Goal: Task Accomplishment & Management: Manage account settings

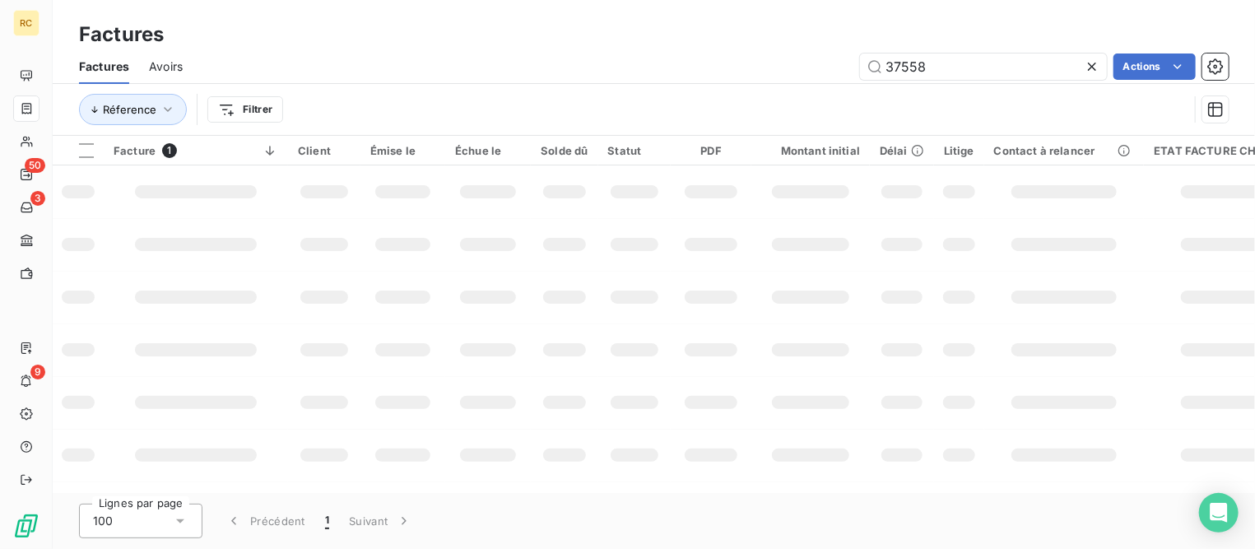
drag, startPoint x: 949, startPoint y: 58, endPoint x: 575, endPoint y: 23, distance: 375.2
click at [575, 23] on div "Factures Factures Avoirs 37558 Actions Réference Filtrer" at bounding box center [654, 68] width 1202 height 136
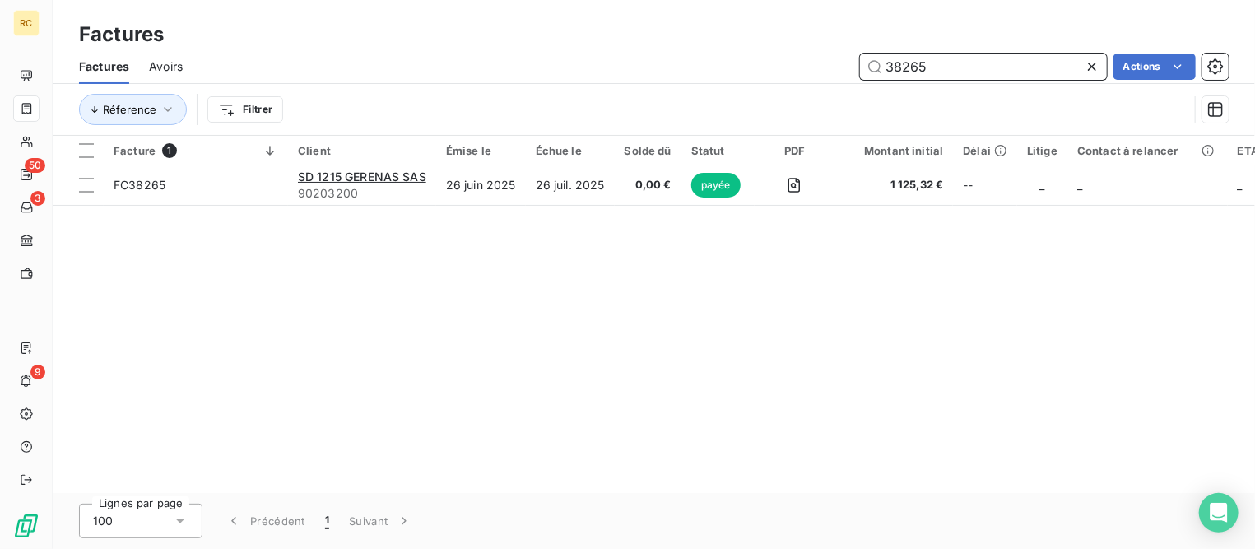
drag, startPoint x: 944, startPoint y: 64, endPoint x: 800, endPoint y: 45, distance: 146.0
click at [800, 45] on div "Factures Factures Avoirs 38265 Actions Réference Filtrer" at bounding box center [654, 68] width 1202 height 136
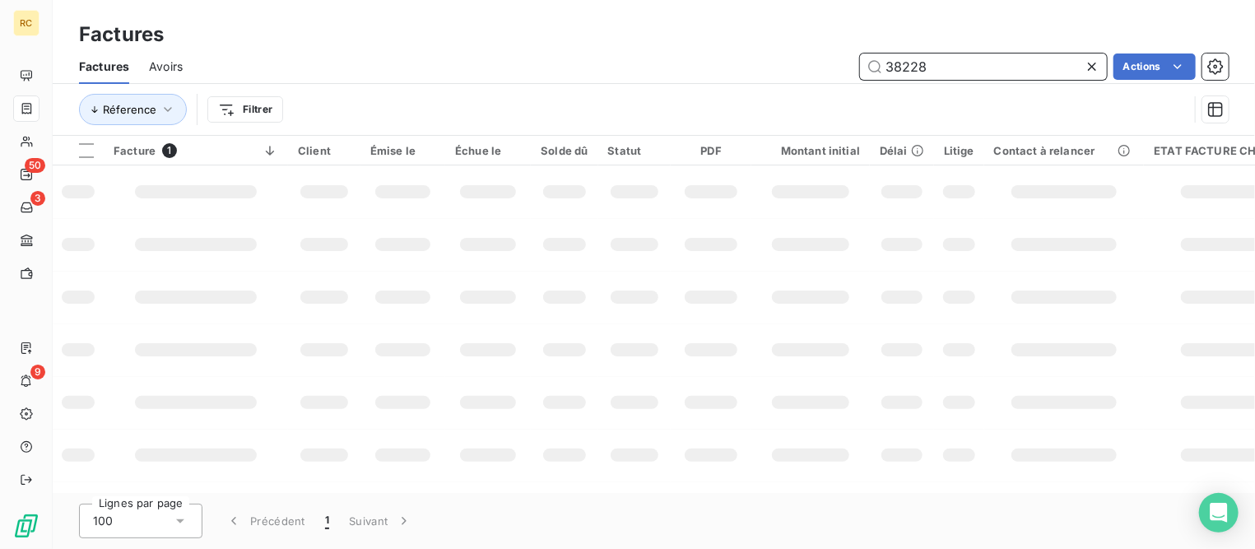
drag, startPoint x: 893, startPoint y: 67, endPoint x: 1037, endPoint y: 79, distance: 145.3
click at [1037, 79] on input "38228" at bounding box center [983, 66] width 247 height 26
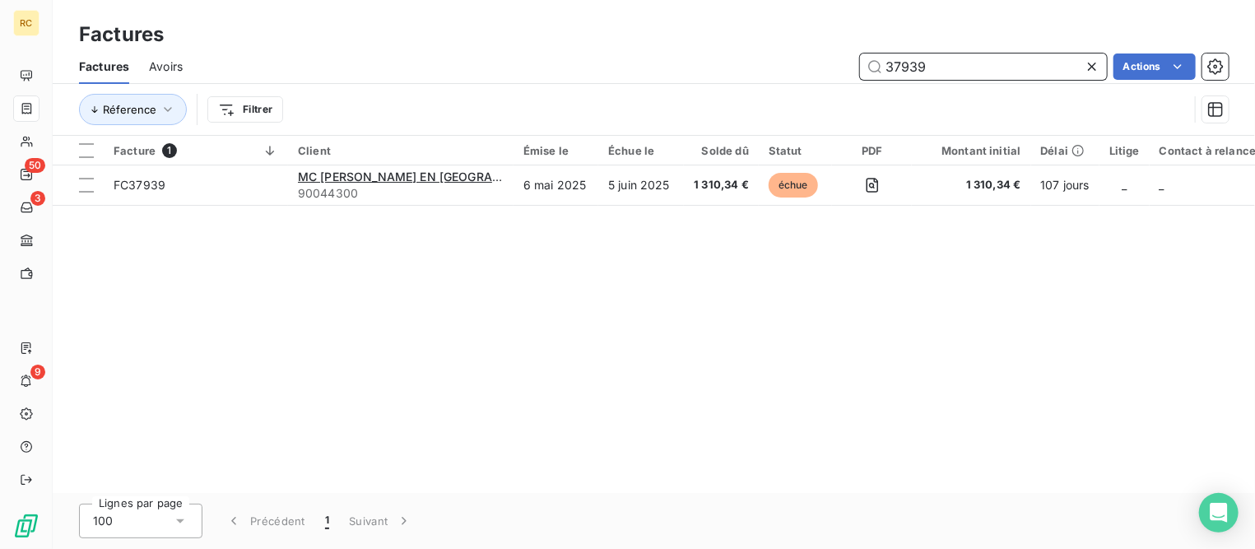
drag, startPoint x: 970, startPoint y: 55, endPoint x: 749, endPoint y: 58, distance: 220.5
click at [749, 58] on div "37939 Actions" at bounding box center [715, 66] width 1026 height 26
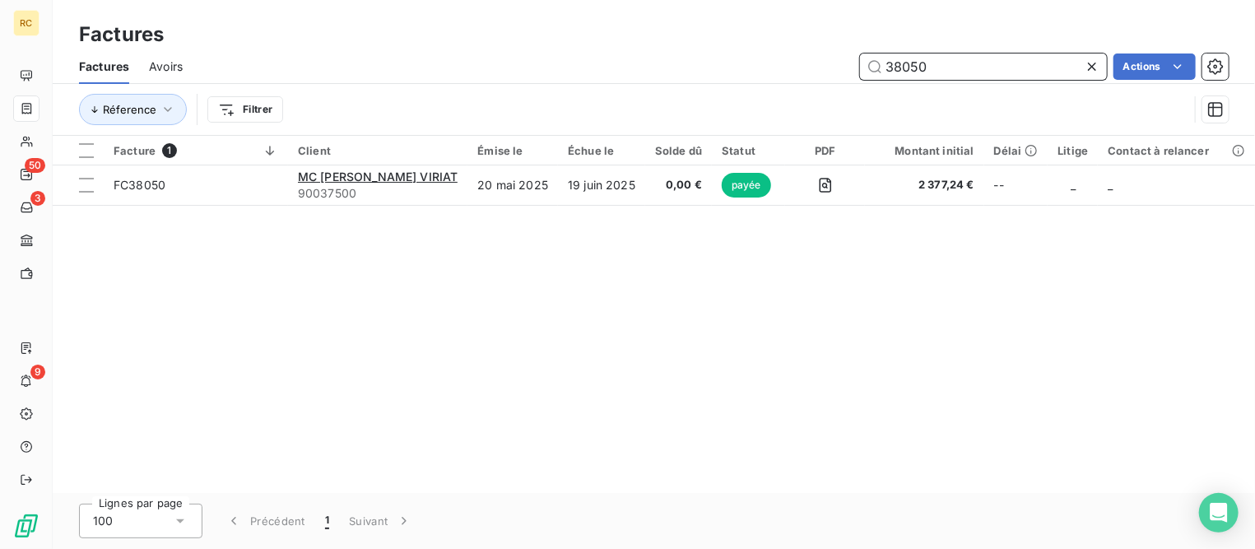
drag, startPoint x: 970, startPoint y: 68, endPoint x: 778, endPoint y: 53, distance: 192.3
click at [778, 53] on div "38050 Actions" at bounding box center [715, 66] width 1026 height 26
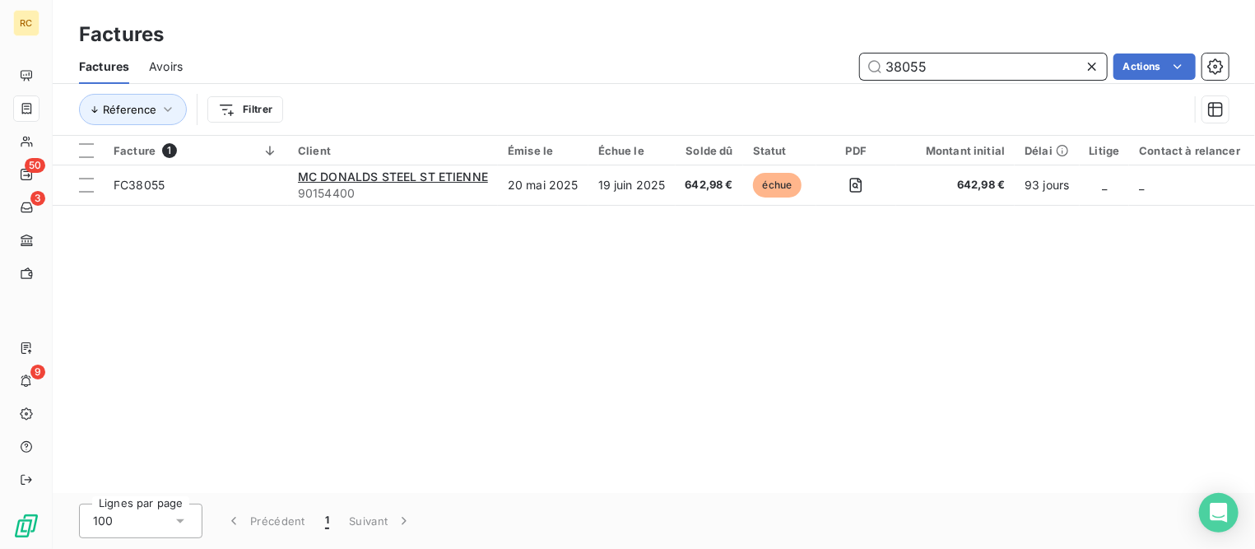
drag, startPoint x: 927, startPoint y: 64, endPoint x: 836, endPoint y: 45, distance: 93.3
click at [836, 45] on div "Factures Factures Avoirs 38055 Actions Réference Filtrer" at bounding box center [654, 68] width 1202 height 136
click at [939, 66] on input "38238" at bounding box center [983, 66] width 247 height 26
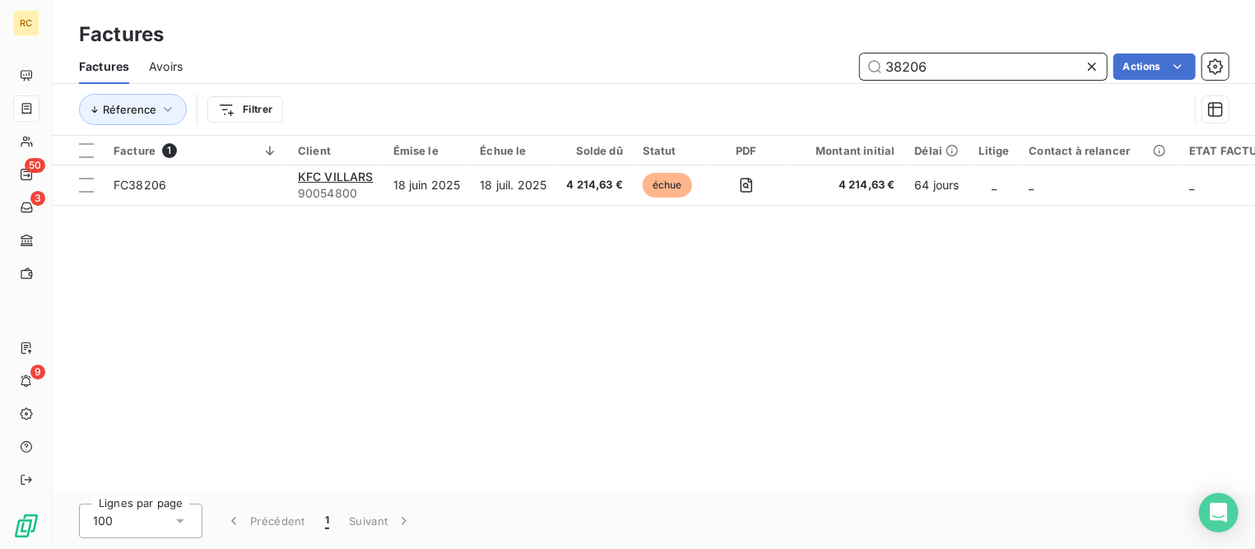
drag, startPoint x: 949, startPoint y: 59, endPoint x: 784, endPoint y: 55, distance: 164.6
click at [784, 55] on div "38206 Actions" at bounding box center [715, 66] width 1026 height 26
type input "0548"
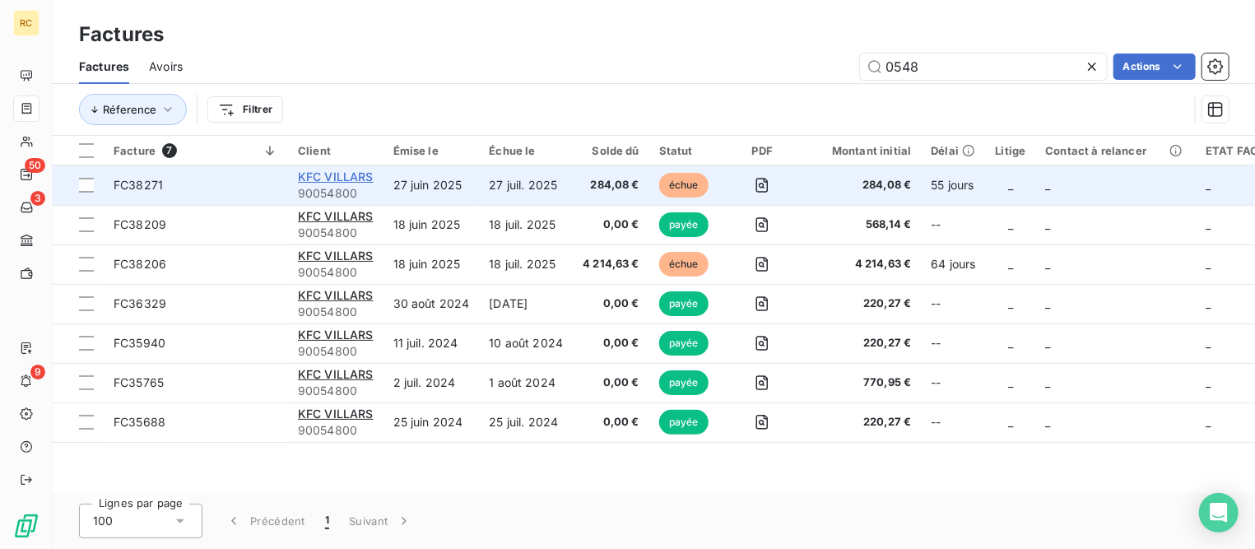
click at [356, 175] on span "KFC VILLARS" at bounding box center [336, 176] width 76 height 14
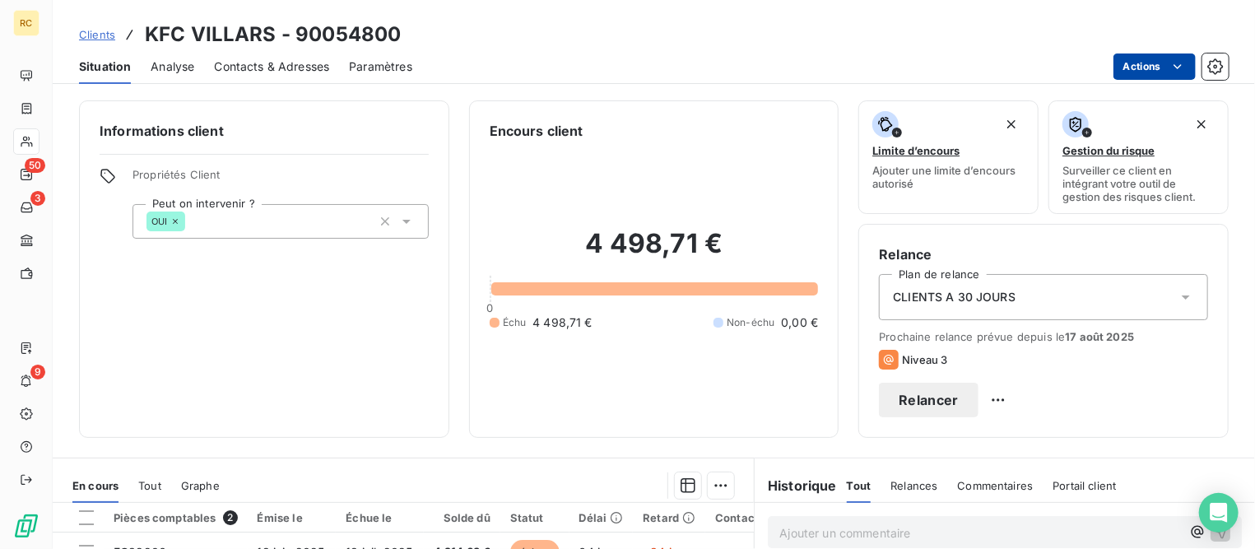
click at [1162, 69] on html "RC 50 3 9 Clients KFC VILLARS - 90054800 Situation Analyse Contacts & Adresses …" at bounding box center [627, 274] width 1255 height 549
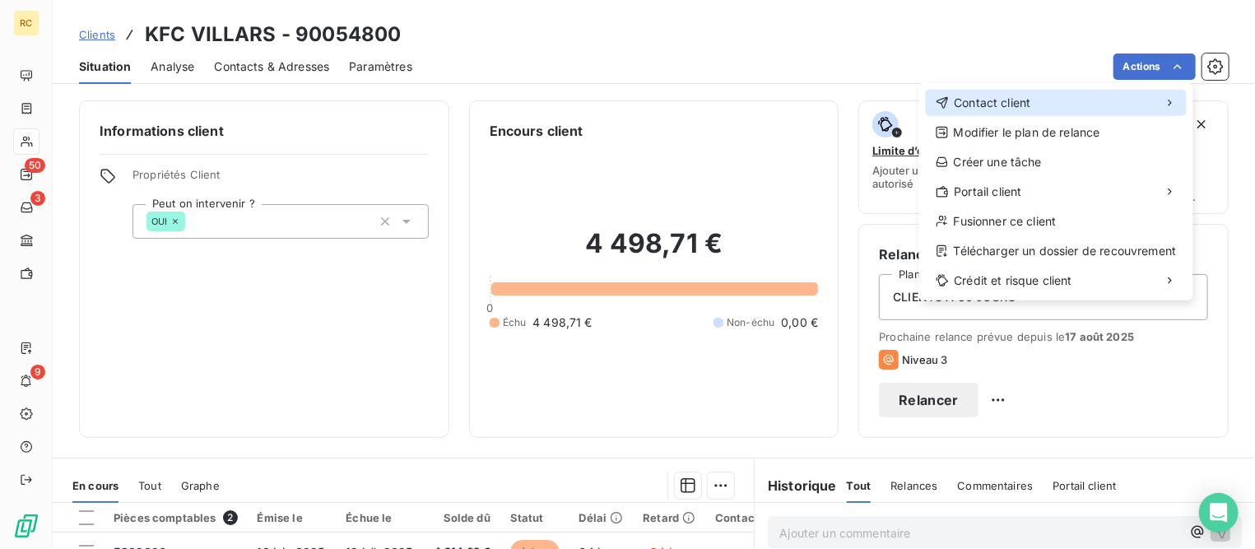
click at [1011, 102] on span "Contact client" at bounding box center [992, 103] width 77 height 16
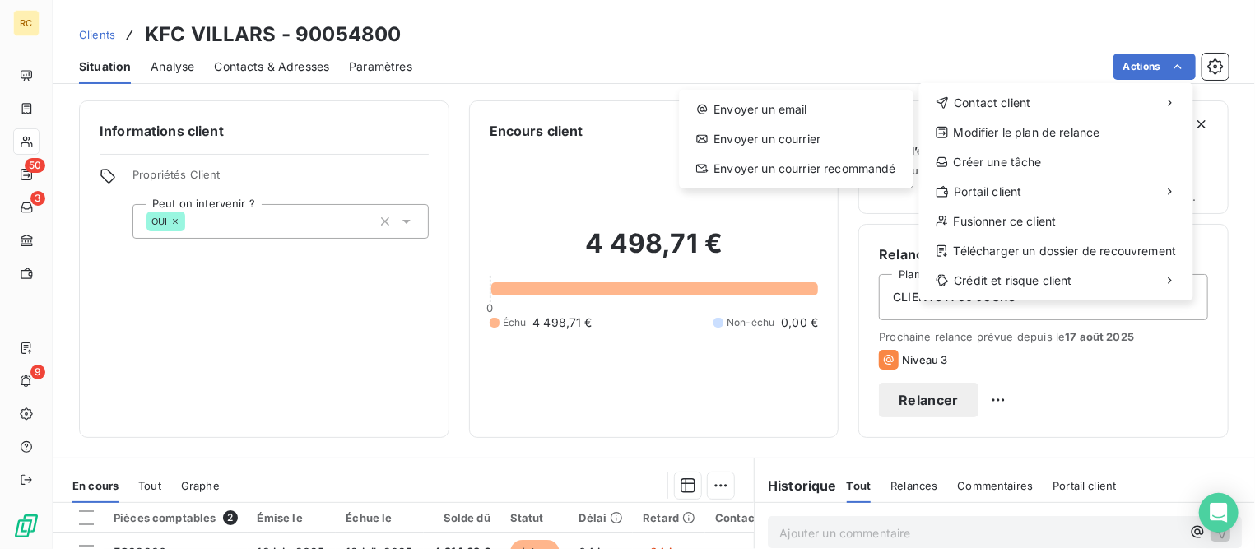
click at [549, 188] on html "RC 50 3 9 Clients KFC VILLARS - 90054800 Situation Analyse Contacts & Adresses …" at bounding box center [627, 274] width 1255 height 549
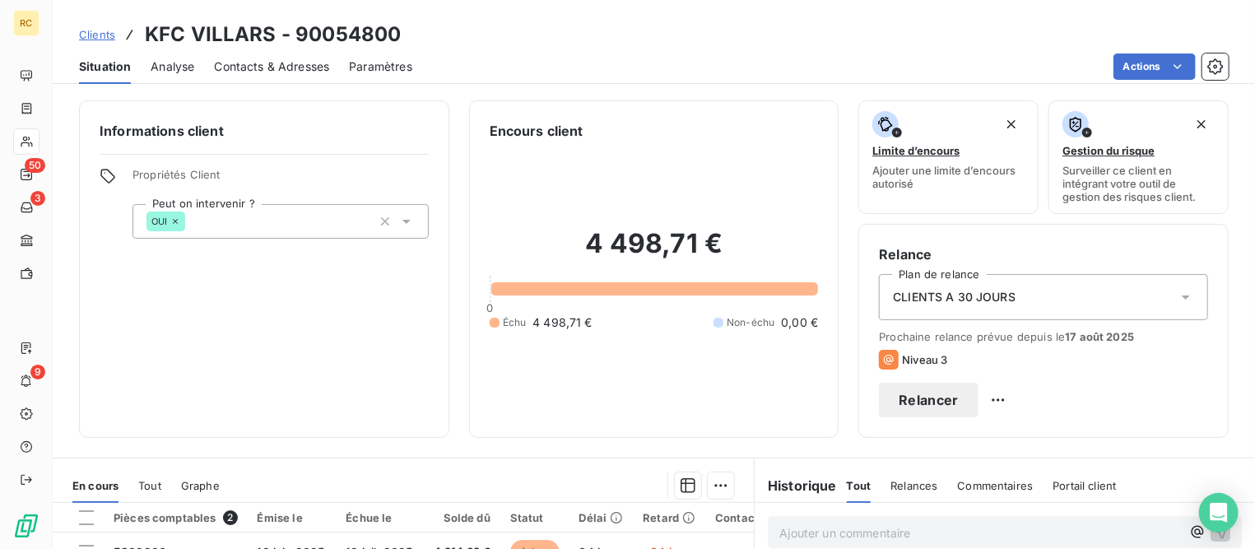
click at [281, 71] on span "Contacts & Adresses" at bounding box center [271, 66] width 115 height 16
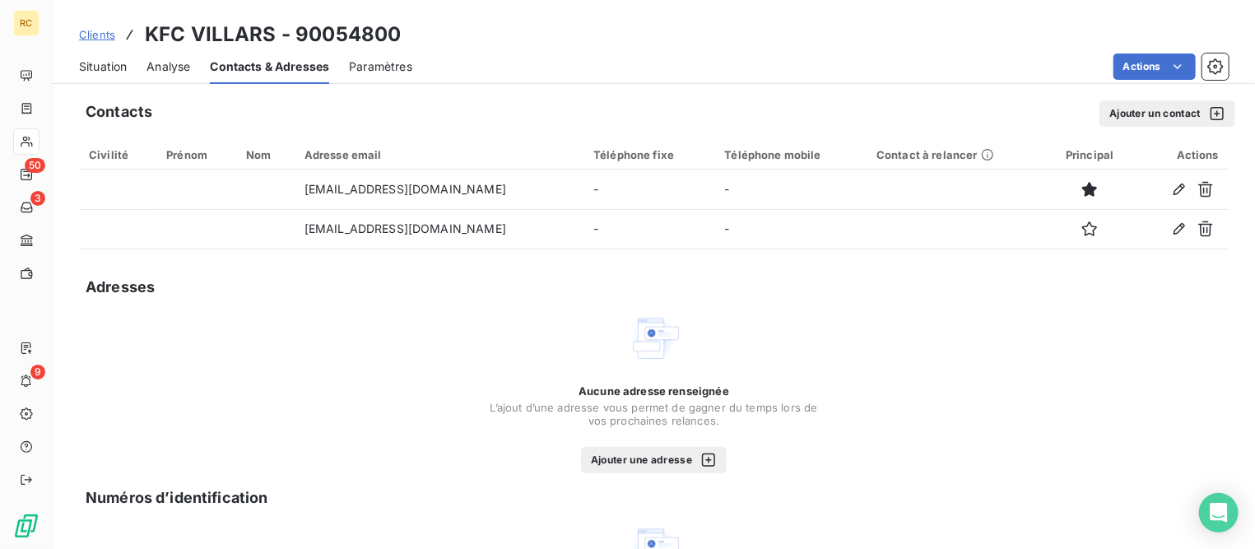
click at [1155, 113] on button "Ajouter un contact" at bounding box center [1167, 113] width 136 height 26
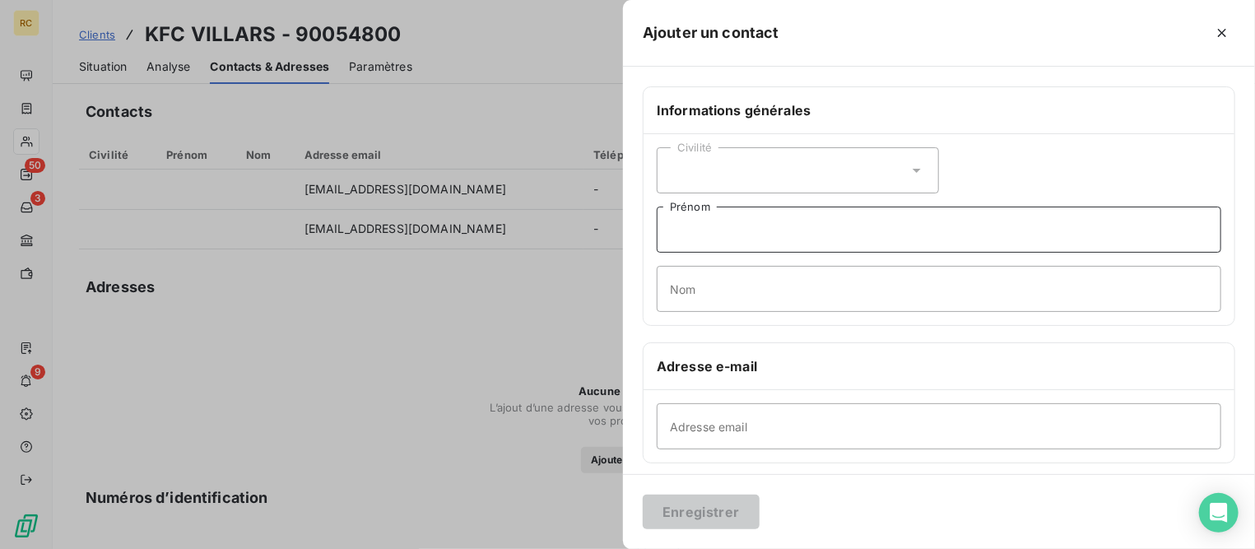
click at [768, 223] on input "Prénom" at bounding box center [939, 229] width 564 height 46
type input "VIRGINIE"
type input "DEMET"
click at [699, 426] on input "Adresse email" at bounding box center [939, 426] width 564 height 46
paste input "[EMAIL_ADDRESS][DOMAIN_NAME] [EMAIL_ADDRESS][DOMAIN_NAME]"
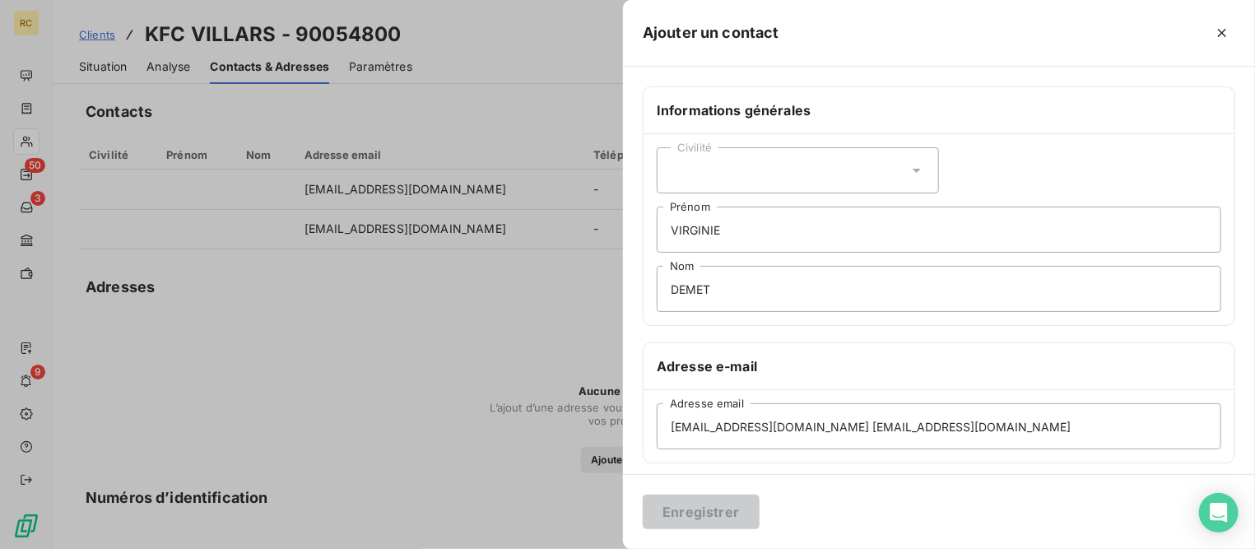
click at [831, 498] on div "Enregistrer" at bounding box center [939, 511] width 632 height 75
drag, startPoint x: 819, startPoint y: 422, endPoint x: 1033, endPoint y: 420, distance: 213.9
click at [1033, 420] on input "[EMAIL_ADDRESS][DOMAIN_NAME] [EMAIL_ADDRESS][DOMAIN_NAME]" at bounding box center [939, 426] width 564 height 46
click at [867, 488] on div "Enregistrer" at bounding box center [939, 511] width 632 height 75
click at [676, 428] on input "[EMAIL_ADDRESS][DOMAIN_NAME]" at bounding box center [939, 426] width 564 height 46
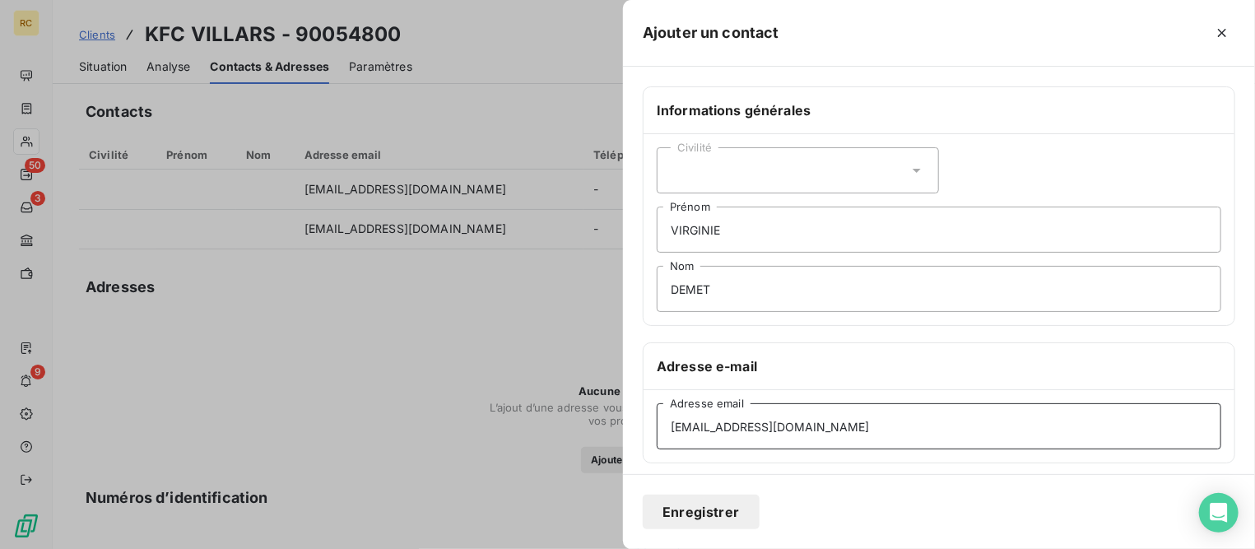
type input "[EMAIL_ADDRESS][DOMAIN_NAME]"
click at [731, 520] on button "Enregistrer" at bounding box center [701, 511] width 117 height 35
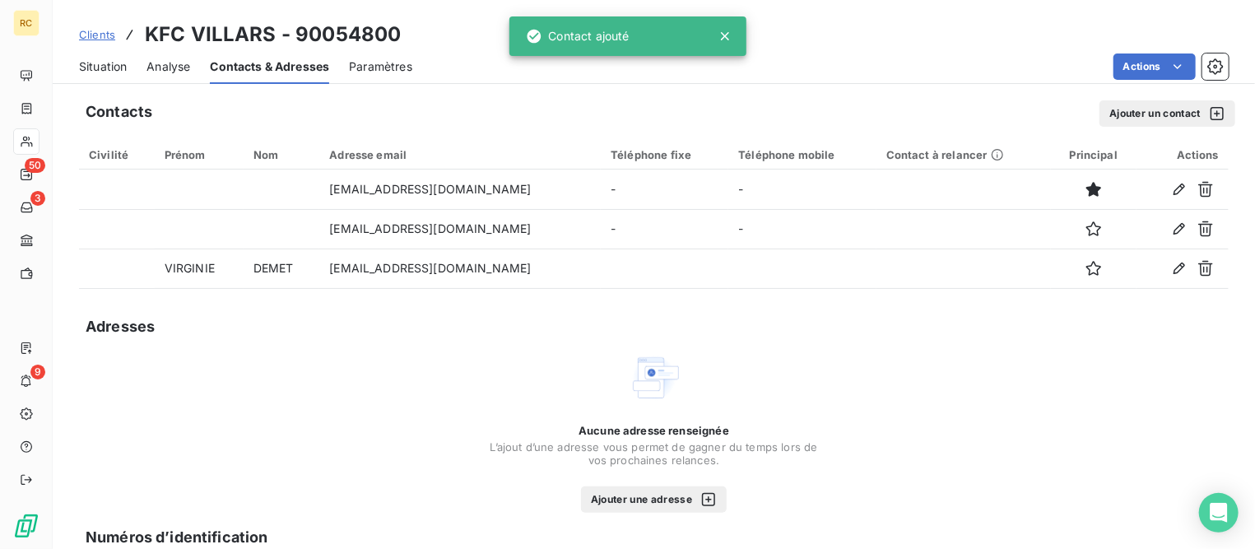
click at [1103, 111] on button "Ajouter un contact" at bounding box center [1167, 113] width 136 height 26
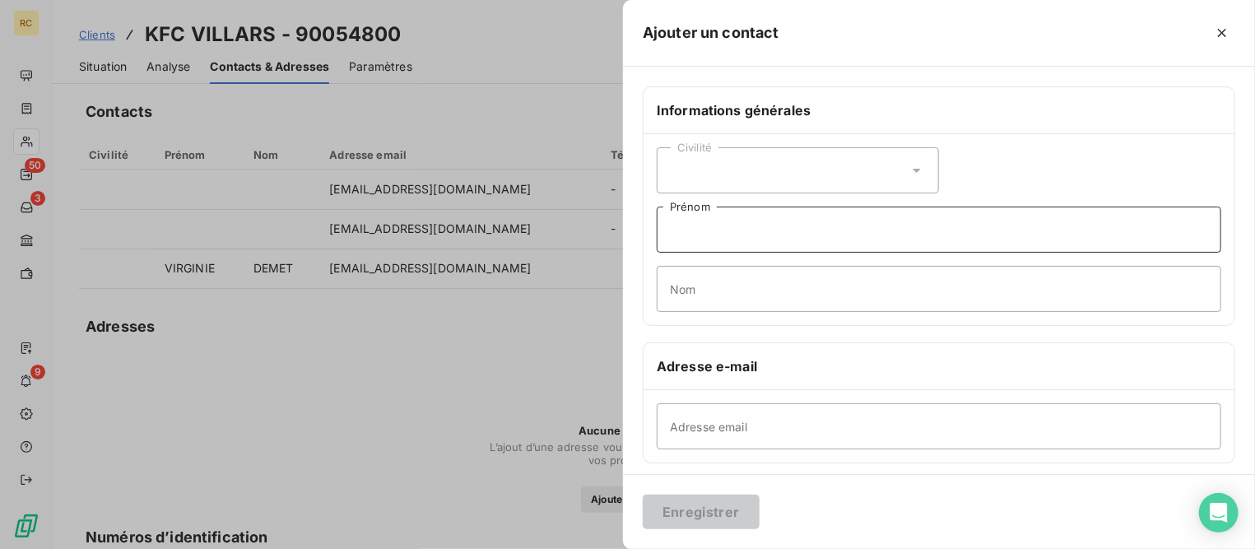
click at [775, 224] on input "Prénom" at bounding box center [939, 229] width 564 height 46
type input "[PERSON_NAME]"
type input "DEMET"
click at [727, 427] on input "Adresse email" at bounding box center [939, 426] width 564 height 46
paste input "[EMAIL_ADDRESS][DOMAIN_NAME] [EMAIL_ADDRESS][DOMAIN_NAME]"
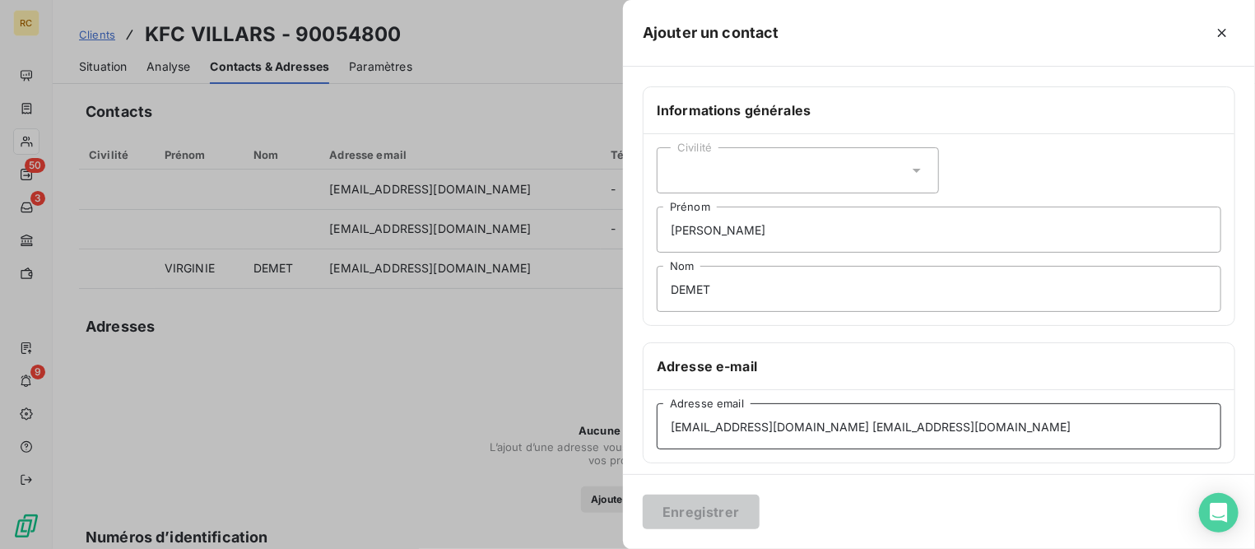
drag, startPoint x: 818, startPoint y: 424, endPoint x: 530, endPoint y: 402, distance: 288.7
click at [530, 548] on div "Ajouter un contact Informations générales Civilité [PERSON_NAME] DEMET Nom Adre…" at bounding box center [627, 549] width 1255 height 0
click at [935, 428] on input "[EMAIL_ADDRESS][DOMAIN_NAME]" at bounding box center [939, 426] width 564 height 46
click at [763, 495] on div "Enregistrer" at bounding box center [939, 511] width 632 height 75
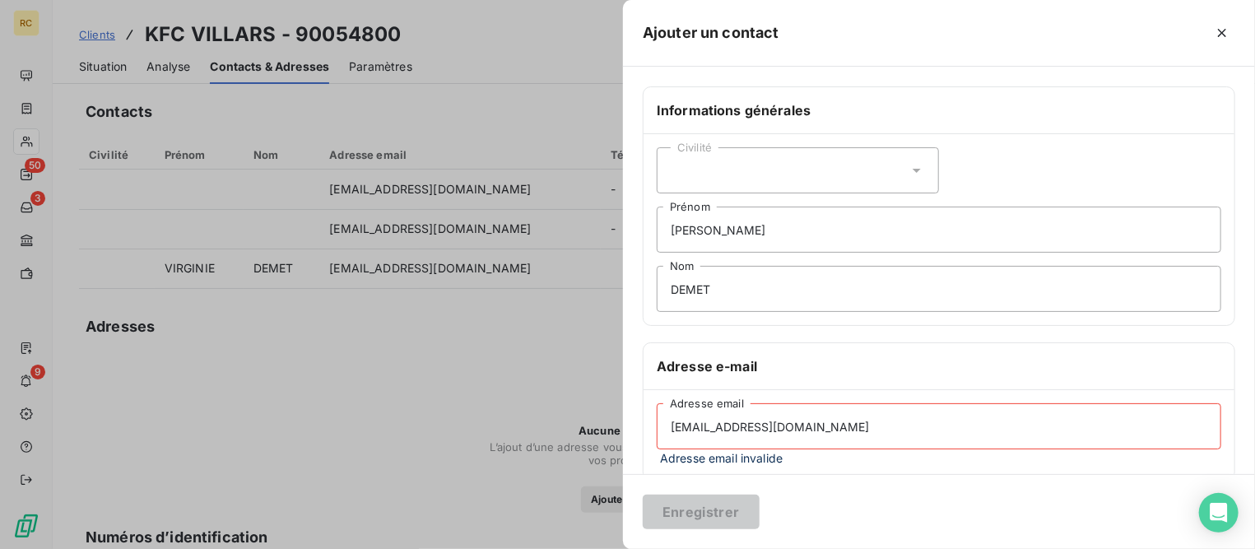
click at [671, 426] on input "[EMAIL_ADDRESS][DOMAIN_NAME]" at bounding box center [939, 426] width 564 height 46
click at [897, 425] on input "[EMAIL_ADDRESS][DOMAIN_NAME]" at bounding box center [939, 426] width 564 height 46
type input "[EMAIL_ADDRESS][DOMAIN_NAME]"
click at [721, 503] on button "Enregistrer" at bounding box center [701, 511] width 117 height 35
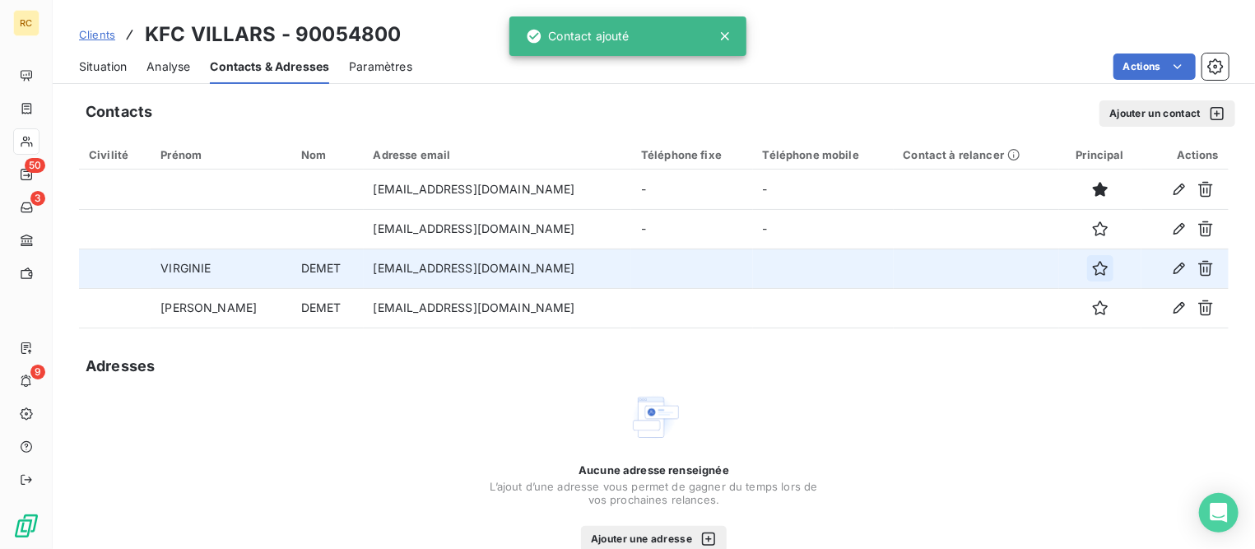
click at [1092, 267] on icon "button" at bounding box center [1100, 268] width 16 height 16
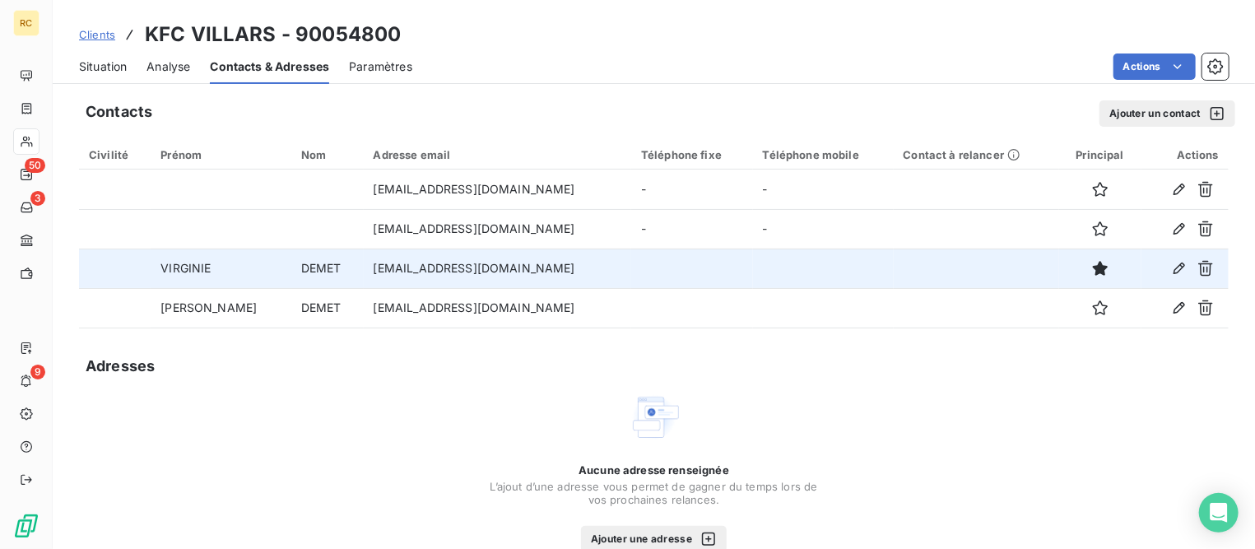
click at [98, 34] on span "Clients" at bounding box center [97, 34] width 36 height 13
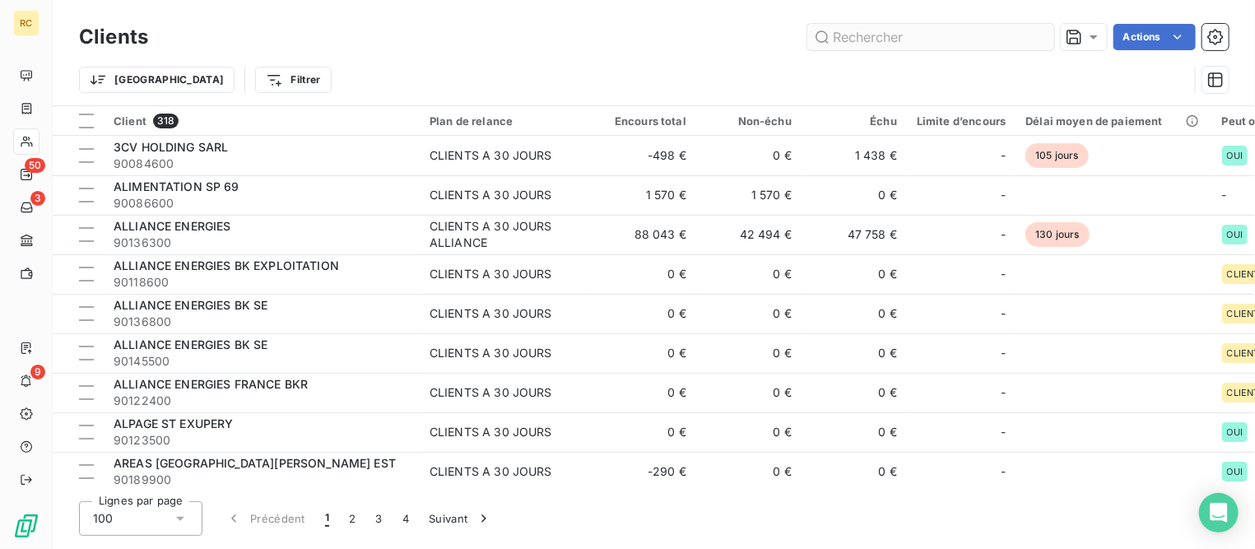
click at [907, 36] on input "text" at bounding box center [930, 37] width 247 height 26
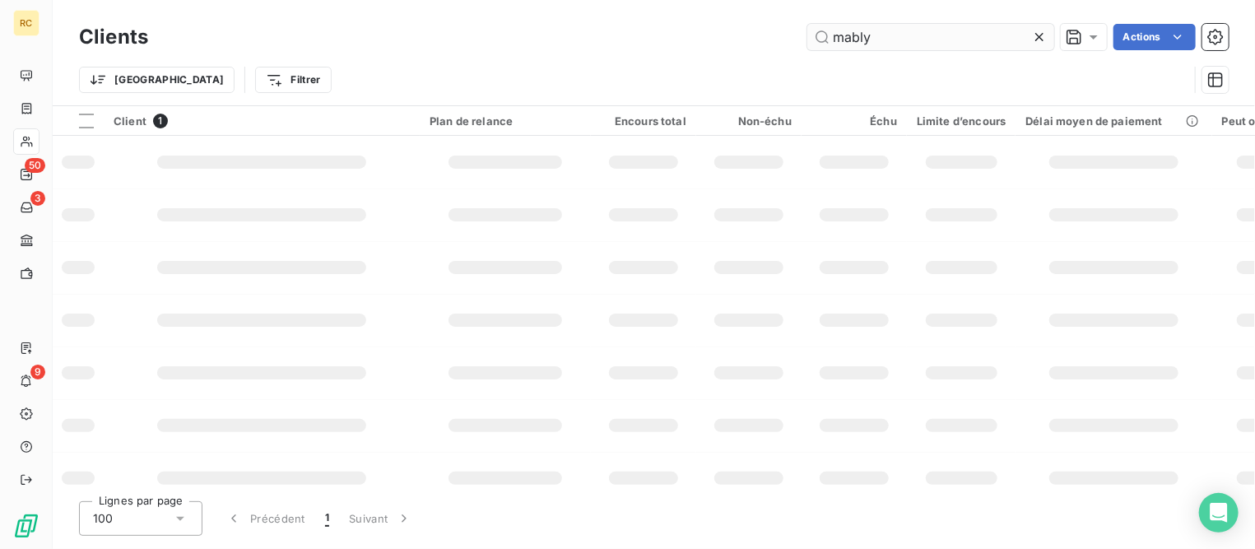
type input "mably"
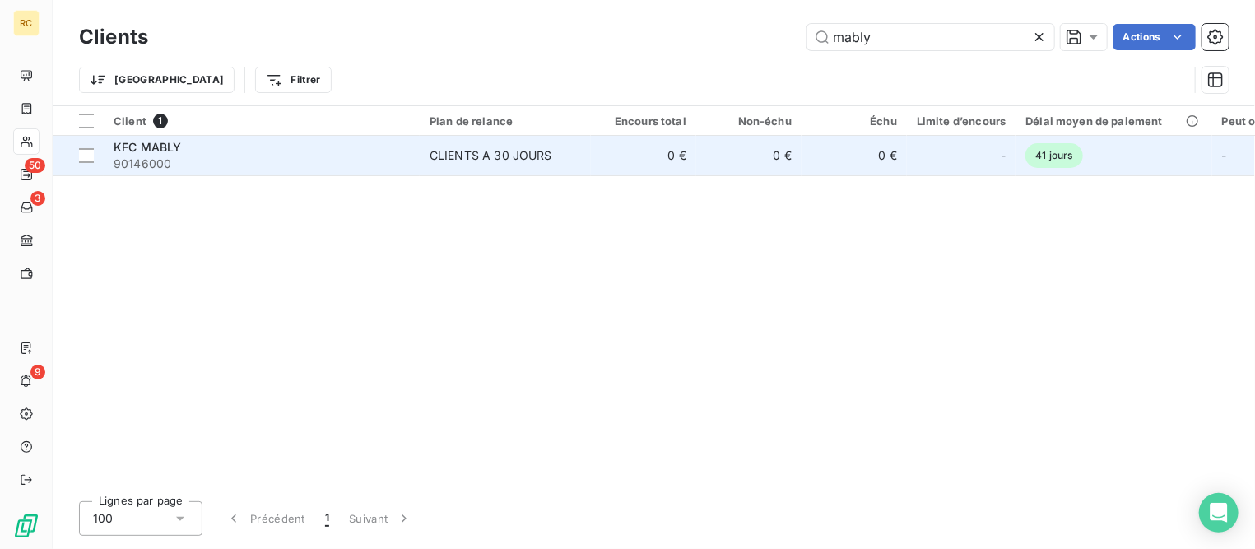
click at [188, 154] on div "KFC MABLY" at bounding box center [262, 147] width 296 height 16
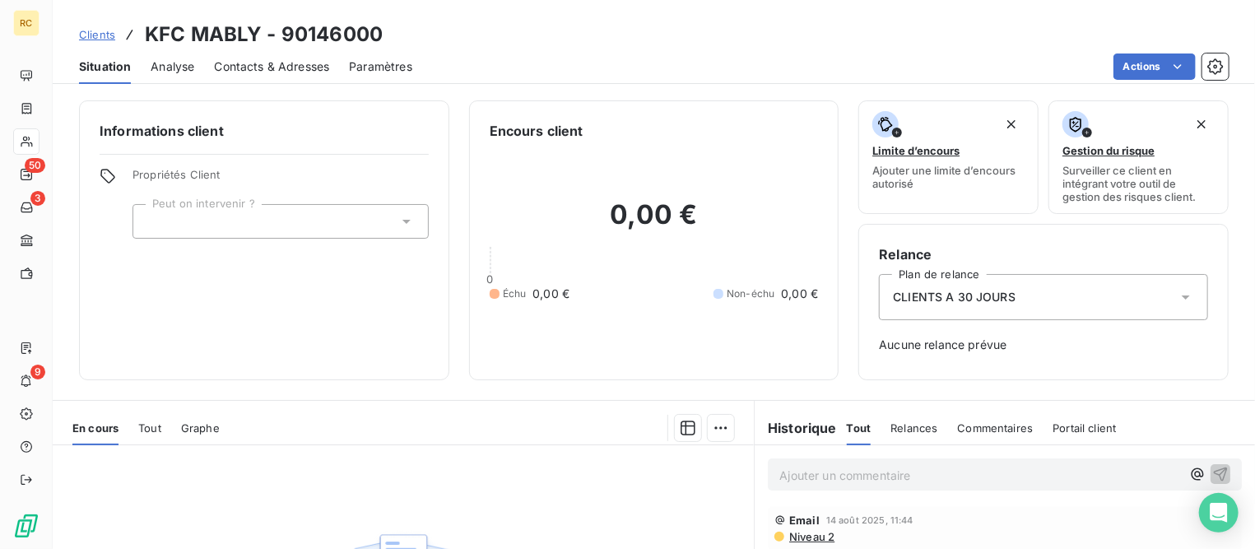
click at [240, 69] on span "Contacts & Adresses" at bounding box center [271, 66] width 115 height 16
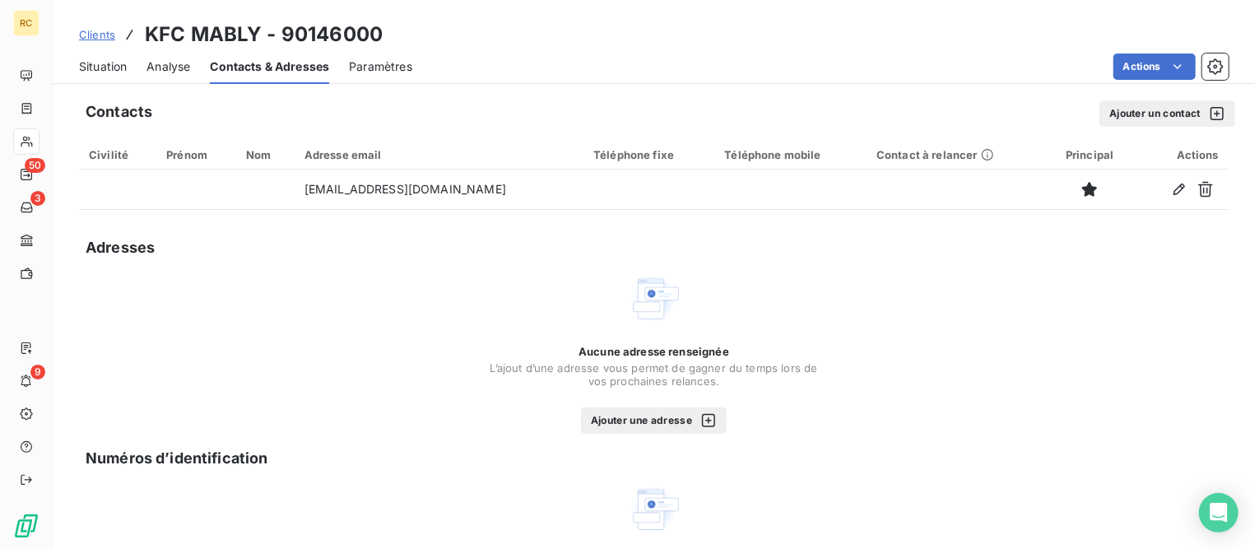
click at [650, 414] on button "Ajouter une adresse" at bounding box center [654, 420] width 146 height 26
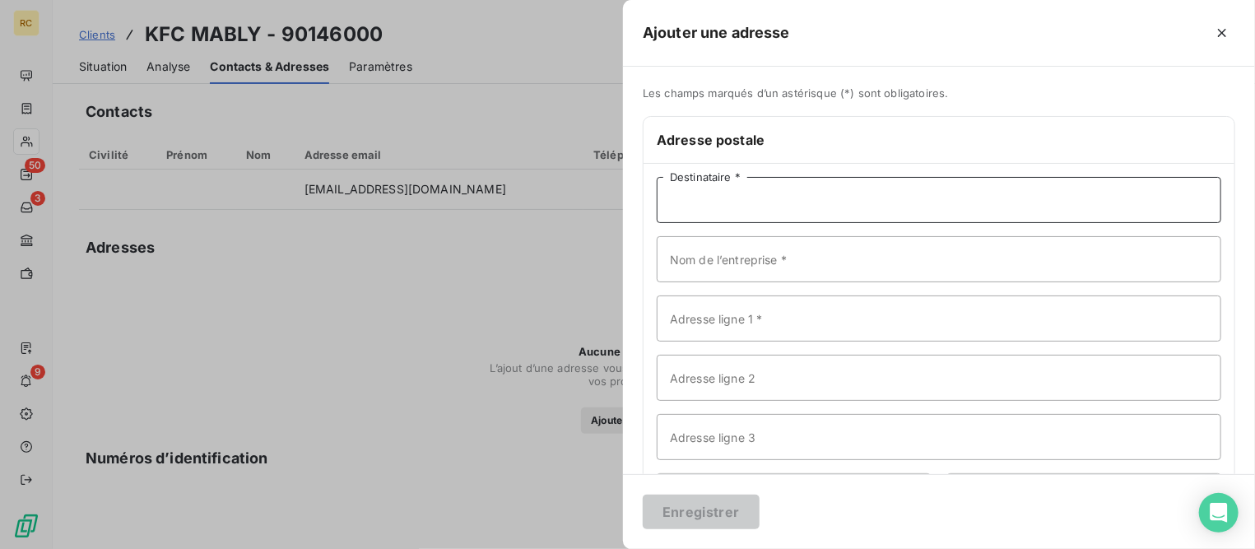
click at [765, 197] on input "Destinataire *" at bounding box center [939, 200] width 564 height 46
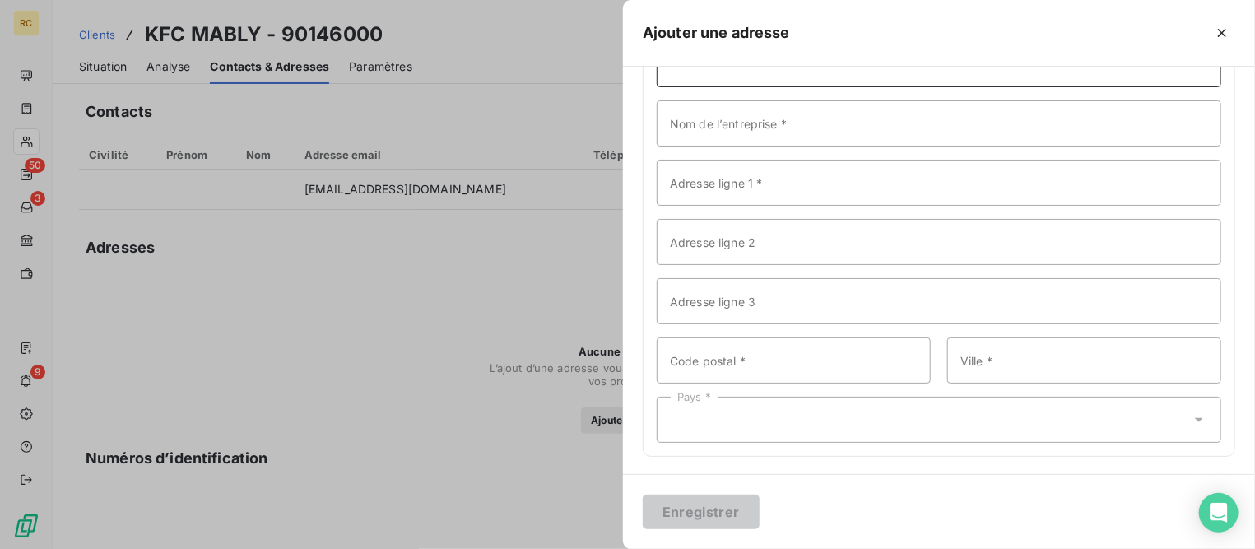
scroll to position [137, 0]
click at [1221, 23] on button "button" at bounding box center [1222, 33] width 26 height 26
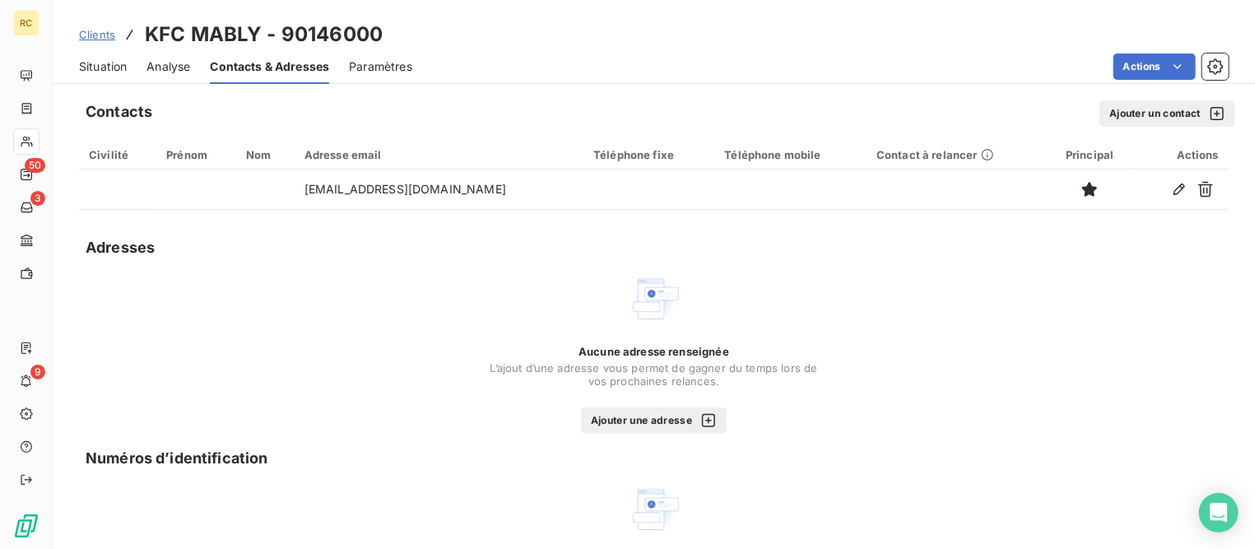
click at [288, 248] on div "Adresses" at bounding box center [653, 247] width 1149 height 23
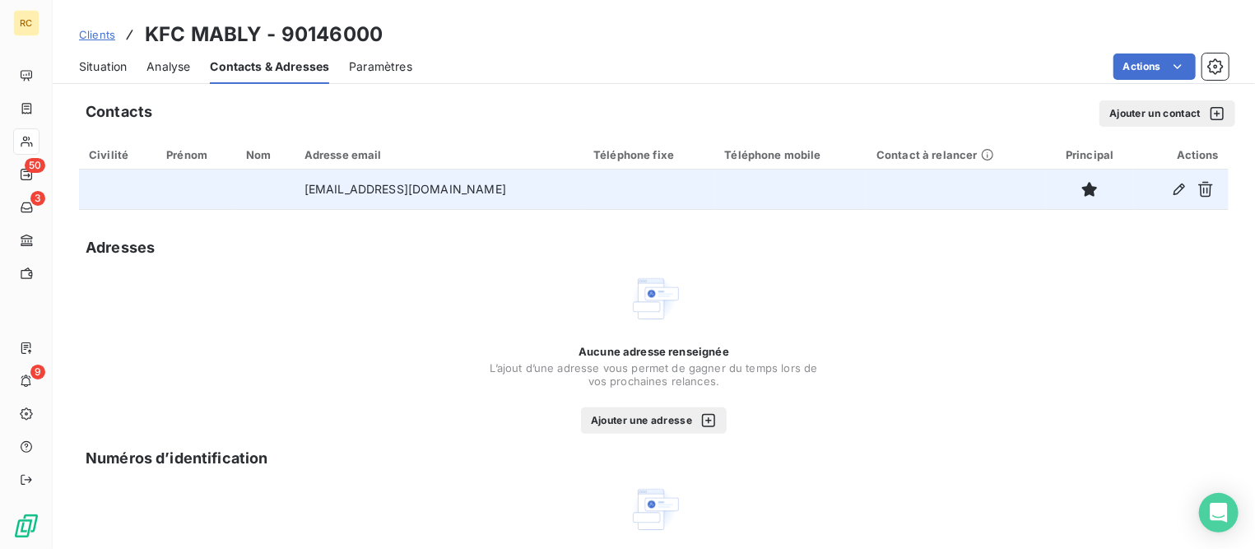
click at [583, 195] on td at bounding box center [648, 188] width 131 height 39
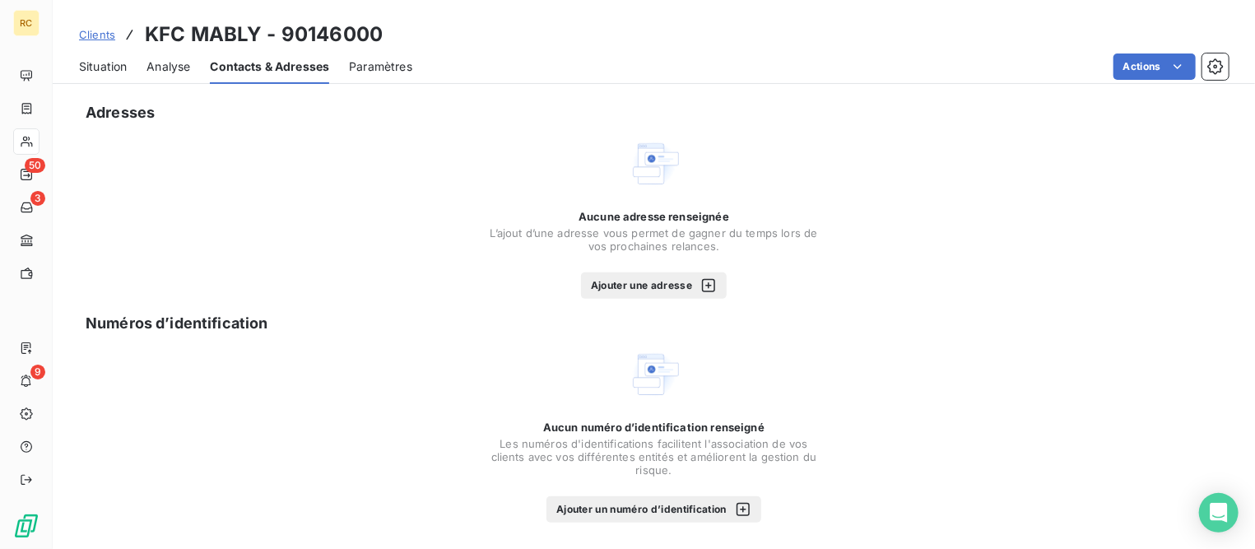
scroll to position [0, 0]
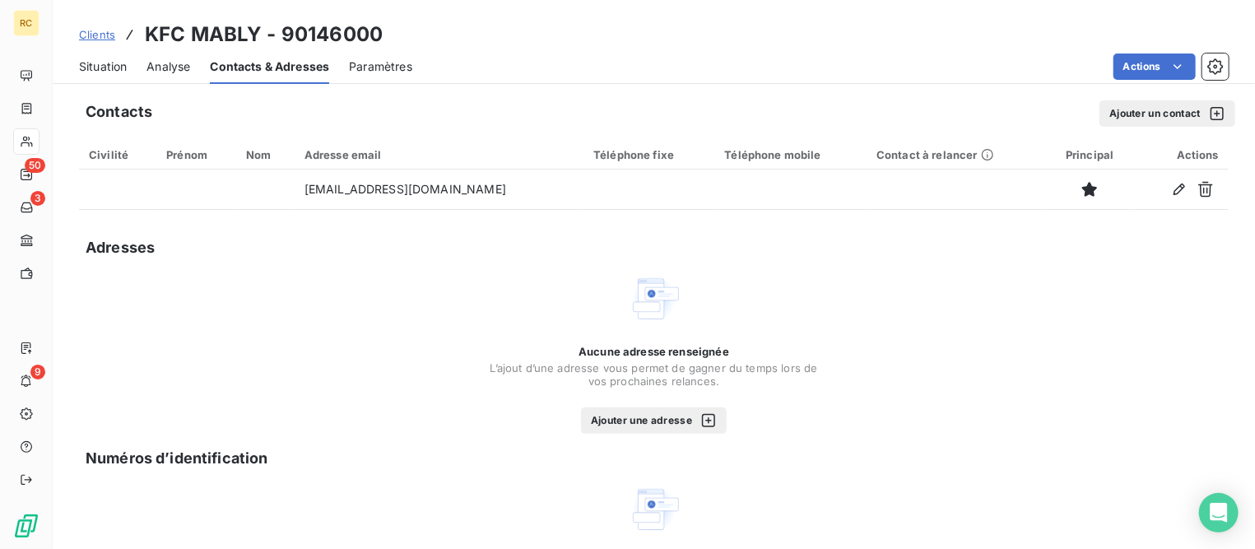
click at [1157, 123] on button "Ajouter un contact" at bounding box center [1167, 113] width 136 height 26
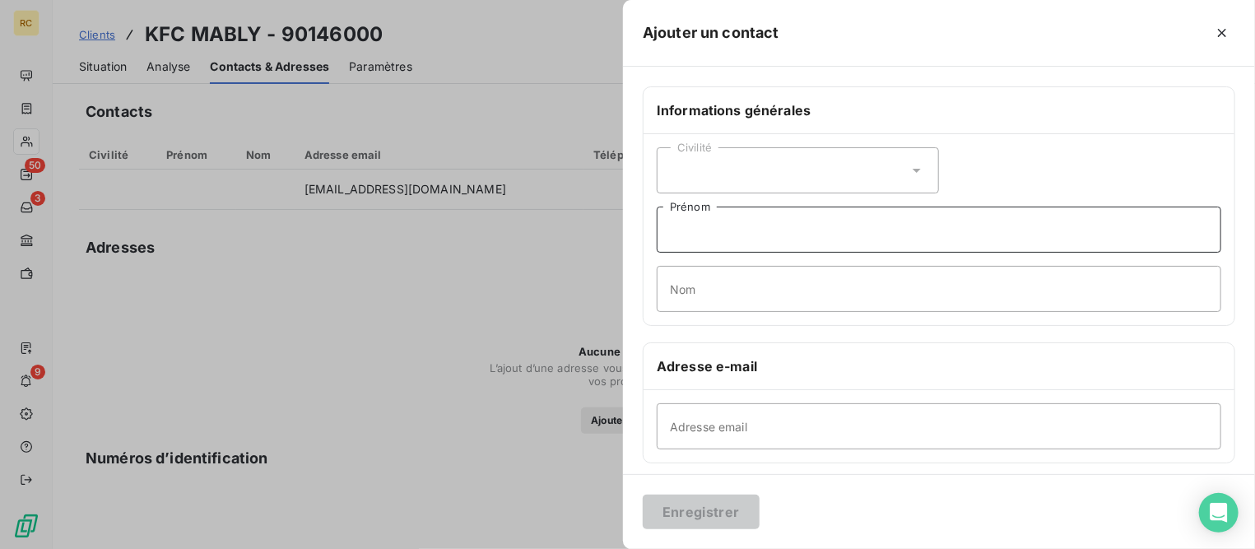
drag, startPoint x: 778, startPoint y: 232, endPoint x: 790, endPoint y: 232, distance: 11.5
click at [778, 232] on input "Prénom" at bounding box center [939, 229] width 564 height 46
type input "v"
type input "VIRGINIE"
type input "DEMET"
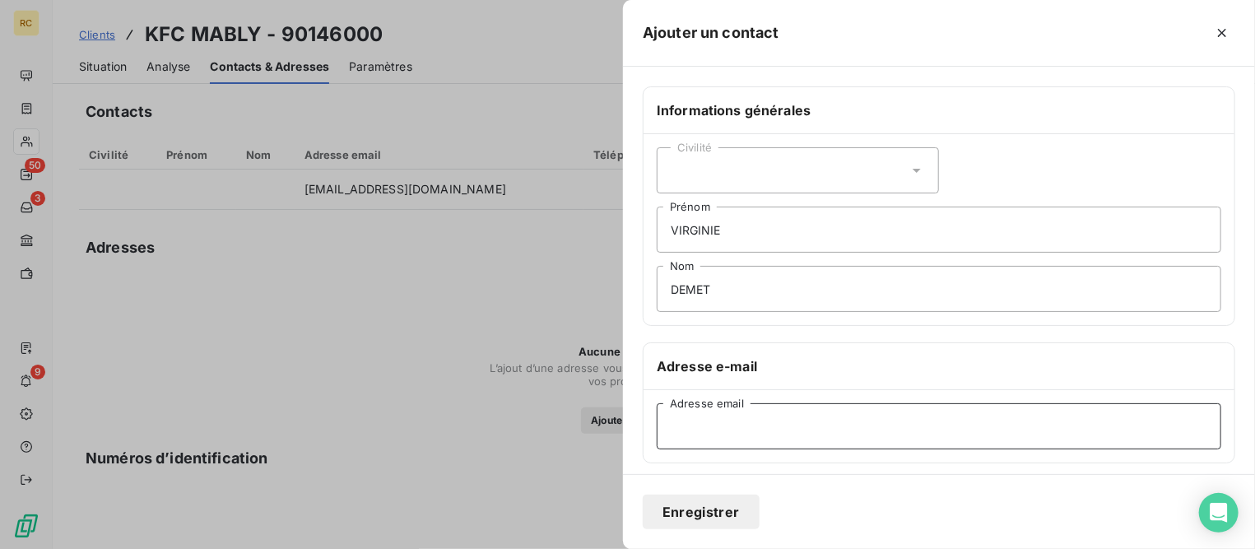
click at [721, 425] on input "Adresse email" at bounding box center [939, 426] width 564 height 46
paste input "[EMAIL_ADDRESS][DOMAIN_NAME]"
type input "[EMAIL_ADDRESS][DOMAIN_NAME]"
click at [927, 356] on h6 "Adresse e-mail" at bounding box center [939, 366] width 564 height 20
click at [708, 505] on button "Enregistrer" at bounding box center [701, 511] width 117 height 35
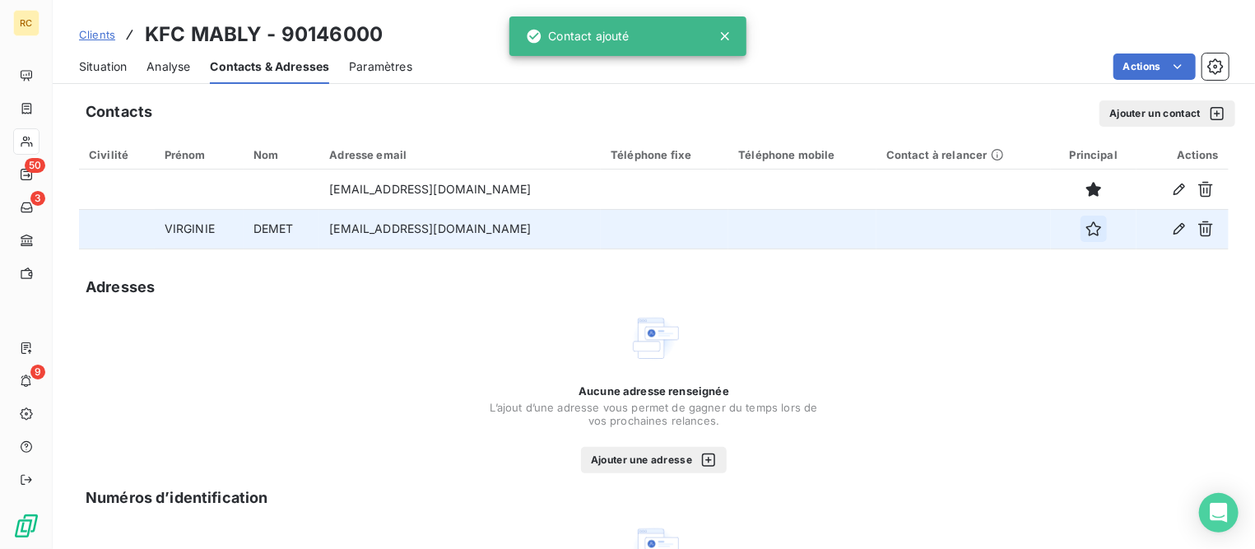
click at [1086, 231] on icon "button" at bounding box center [1093, 228] width 15 height 15
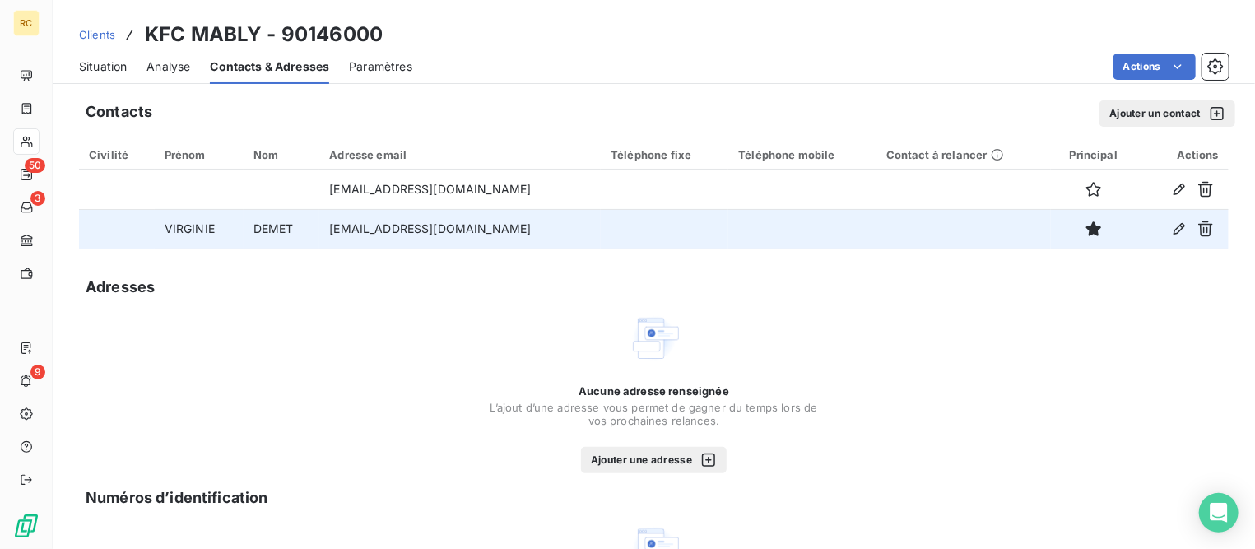
click at [1106, 109] on button "Ajouter un contact" at bounding box center [1167, 113] width 136 height 26
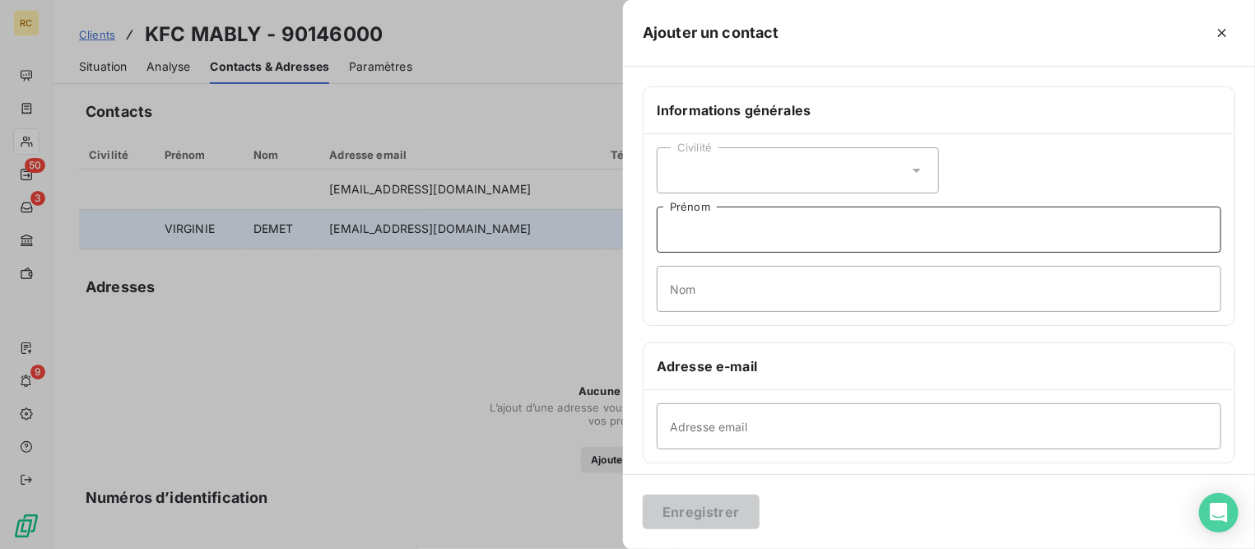
click at [712, 230] on input "Prénom" at bounding box center [939, 229] width 564 height 46
type input "[PERSON_NAME]"
type input "DEMET"
click at [824, 434] on input "Adresse email" at bounding box center [939, 426] width 564 height 46
paste input "[EMAIL_ADDRESS][DOMAIN_NAME]"
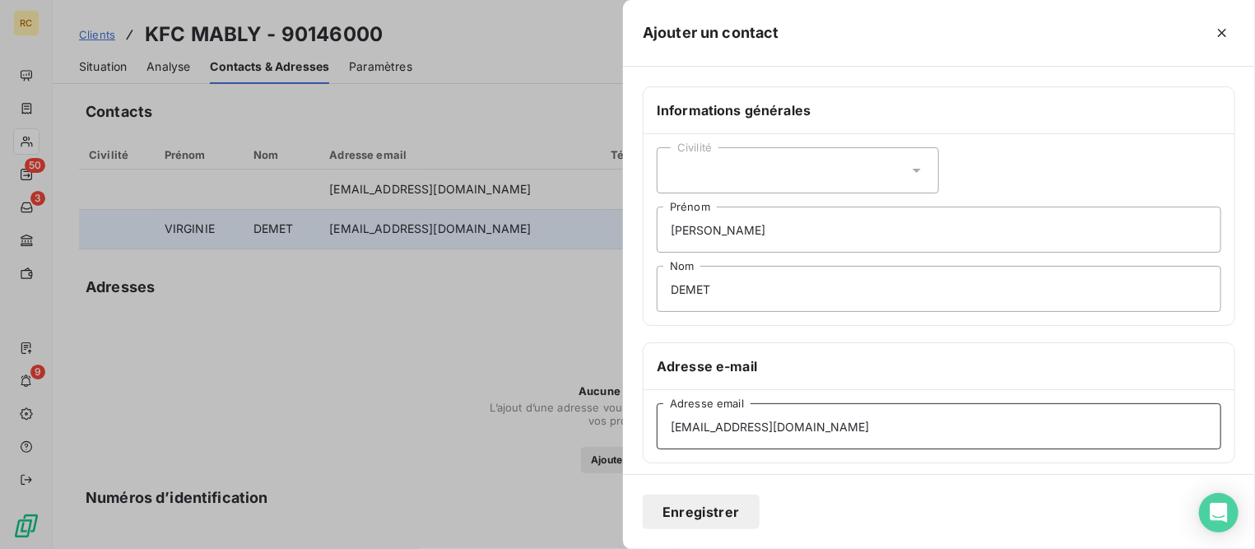
type input "[EMAIL_ADDRESS][DOMAIN_NAME]"
click at [905, 468] on div "Informations générales Civilité [PERSON_NAME] DEMET Nom Adresse e-mail [EMAIL_A…" at bounding box center [939, 451] width 632 height 731
click at [671, 513] on button "Enregistrer" at bounding box center [701, 511] width 117 height 35
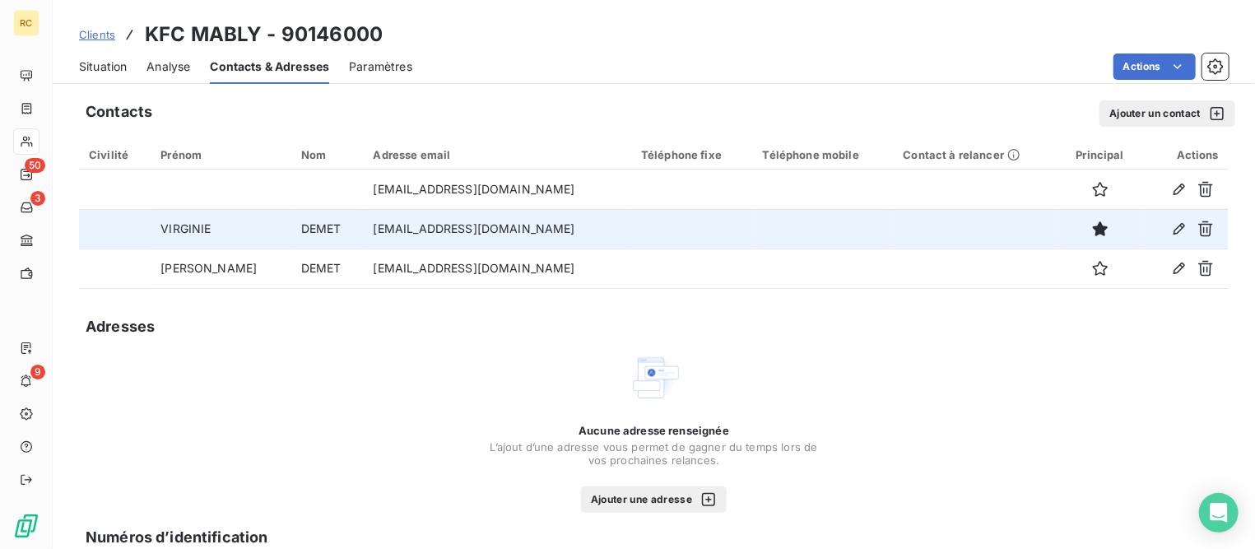
click at [90, 34] on span "Clients" at bounding box center [97, 34] width 36 height 13
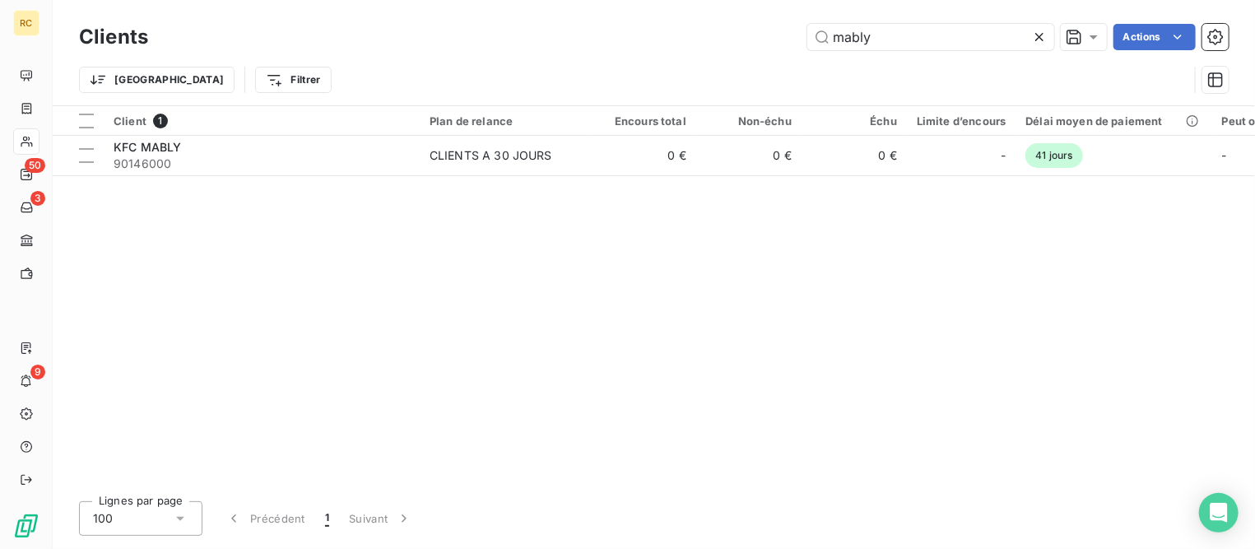
drag, startPoint x: 880, startPoint y: 37, endPoint x: 661, endPoint y: 12, distance: 221.0
click at [661, 12] on div "Clients mably Actions Trier Filtrer" at bounding box center [654, 52] width 1202 height 105
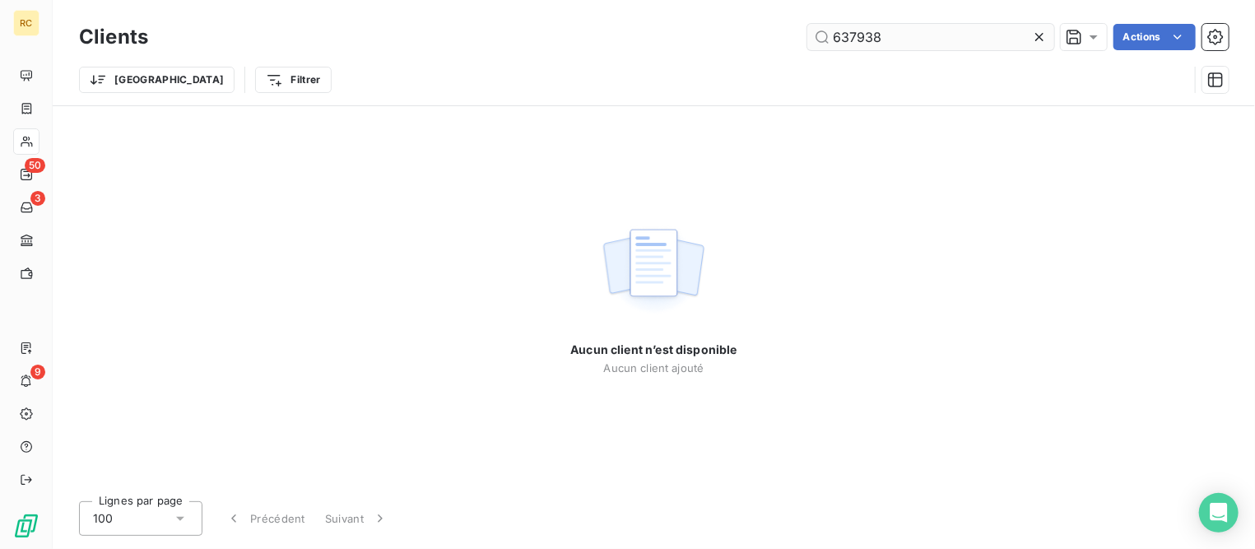
drag, startPoint x: 842, startPoint y: 37, endPoint x: 844, endPoint y: 48, distance: 11.0
click at [842, 35] on input "637938" at bounding box center [930, 37] width 247 height 26
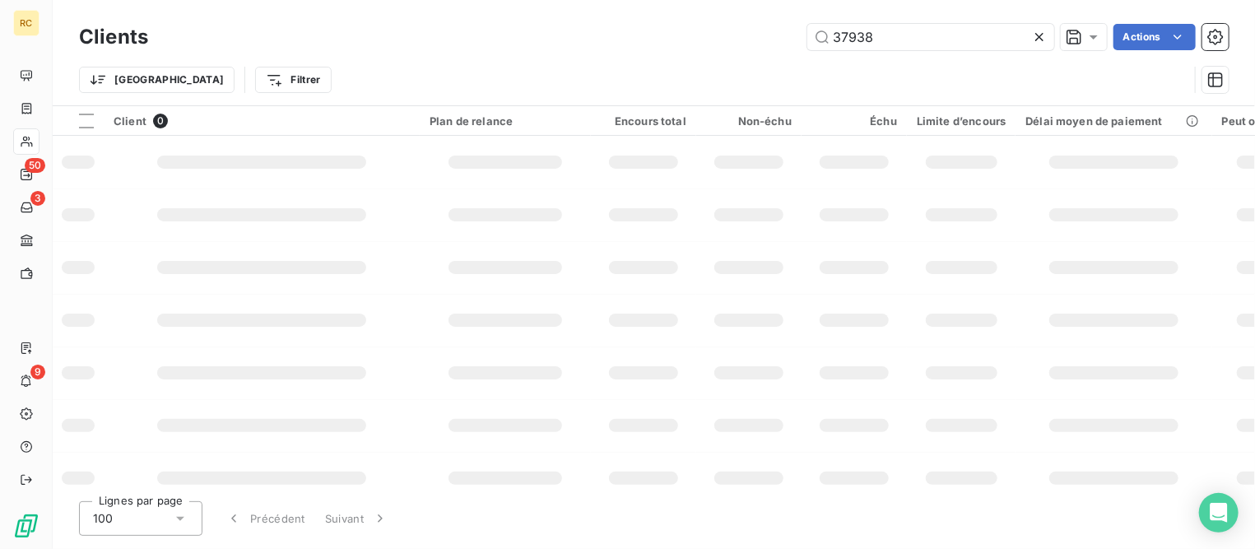
type input "37938"
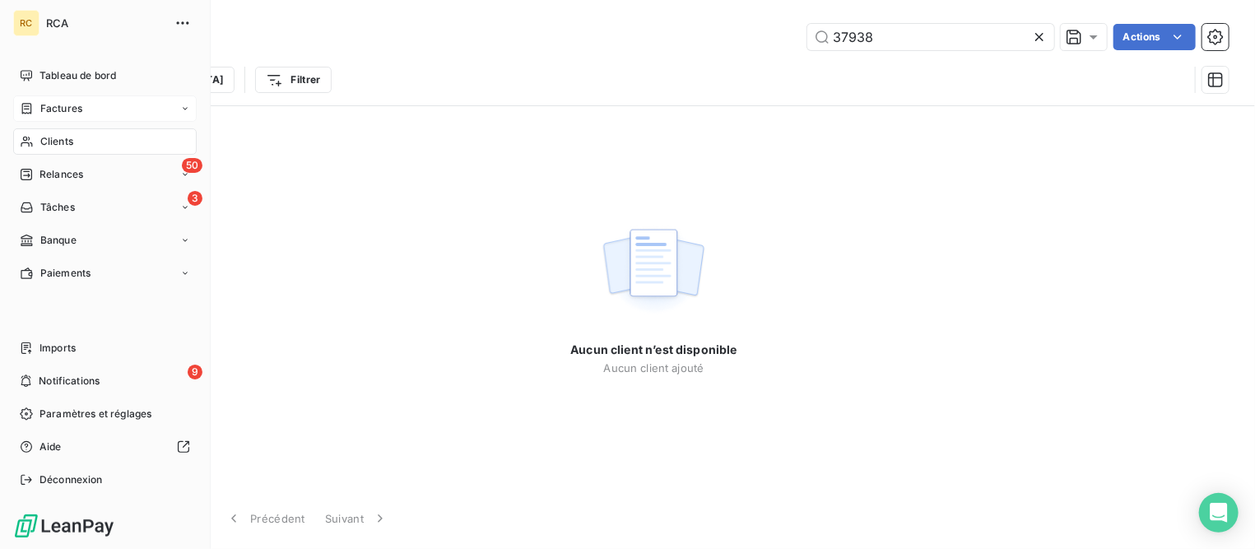
click at [74, 109] on span "Factures" at bounding box center [61, 108] width 42 height 15
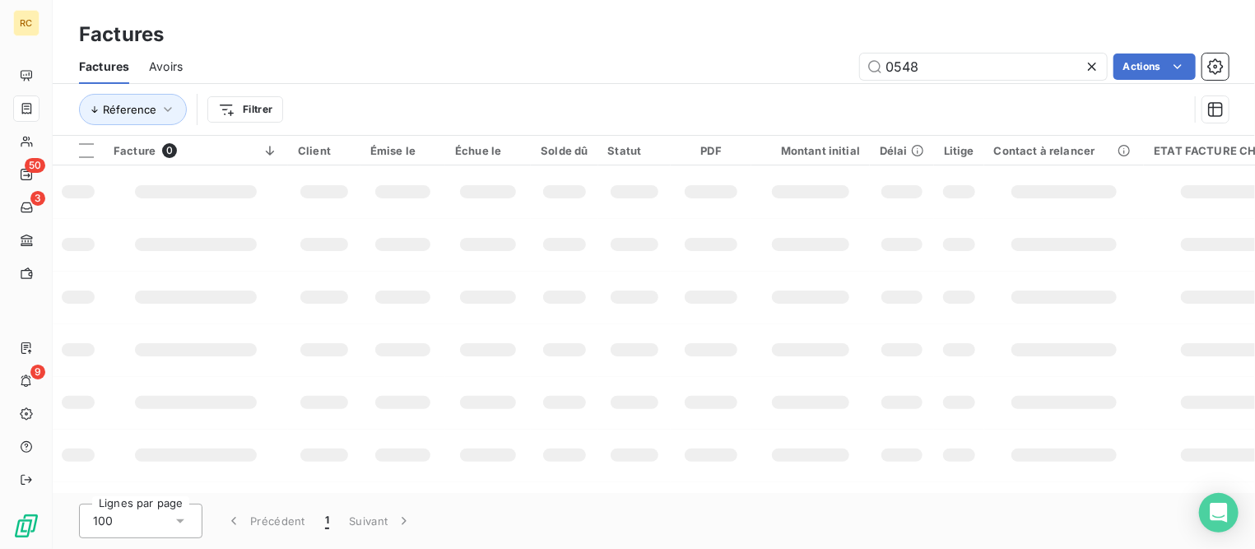
drag, startPoint x: 959, startPoint y: 63, endPoint x: 641, endPoint y: 21, distance: 321.1
click at [641, 21] on div "Factures Factures Avoirs 0548 Actions Réference Filtrer" at bounding box center [654, 68] width 1202 height 136
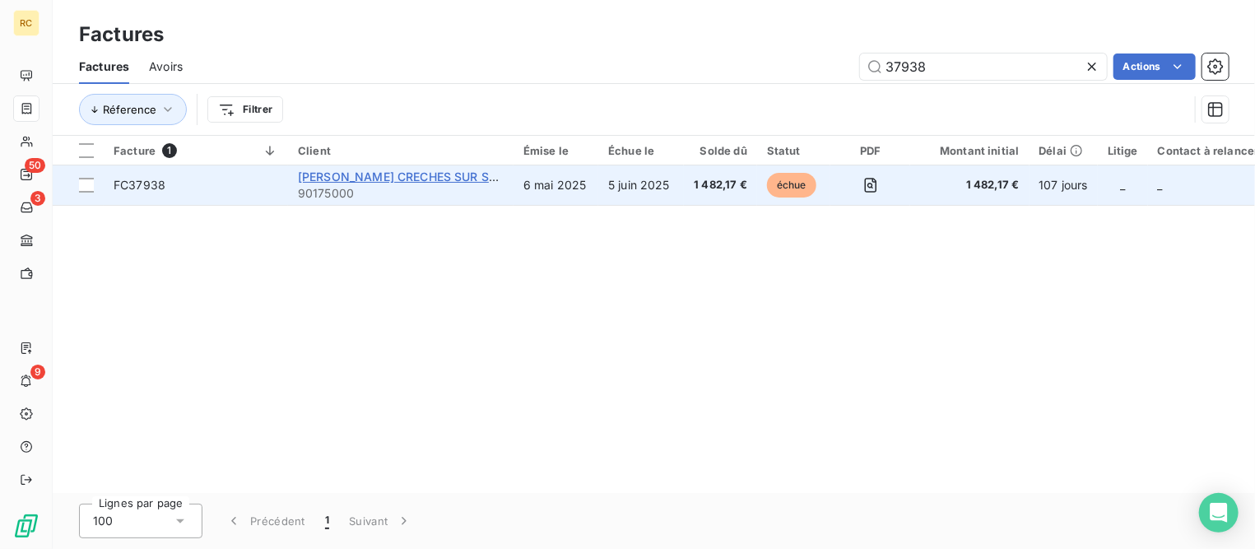
type input "37938"
click at [397, 174] on span "[PERSON_NAME] CRECHES SUR SAONE" at bounding box center [410, 176] width 224 height 14
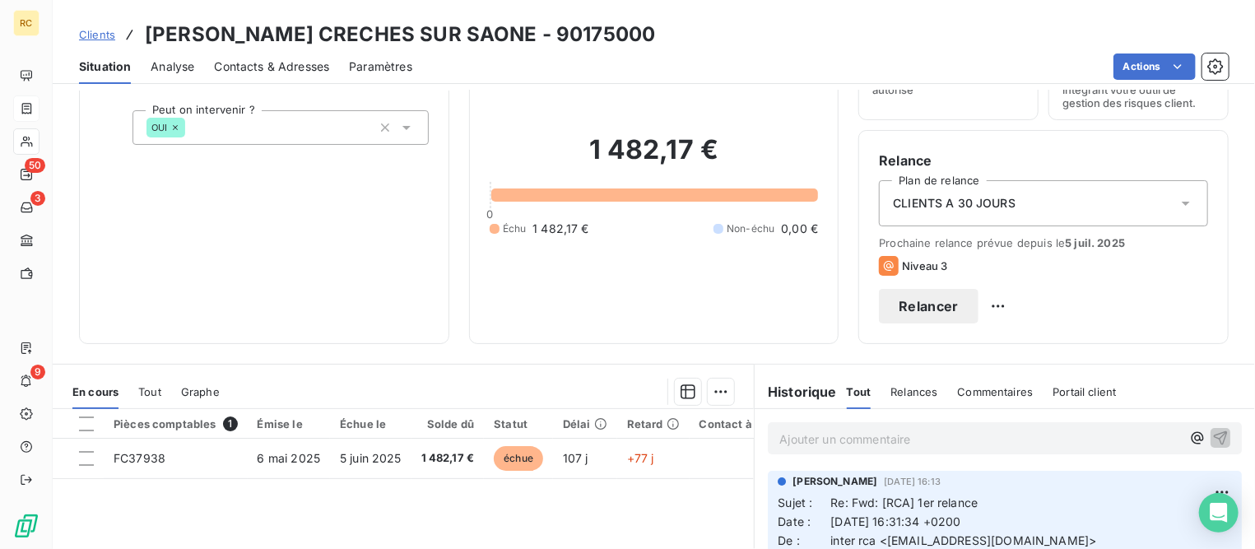
scroll to position [309, 0]
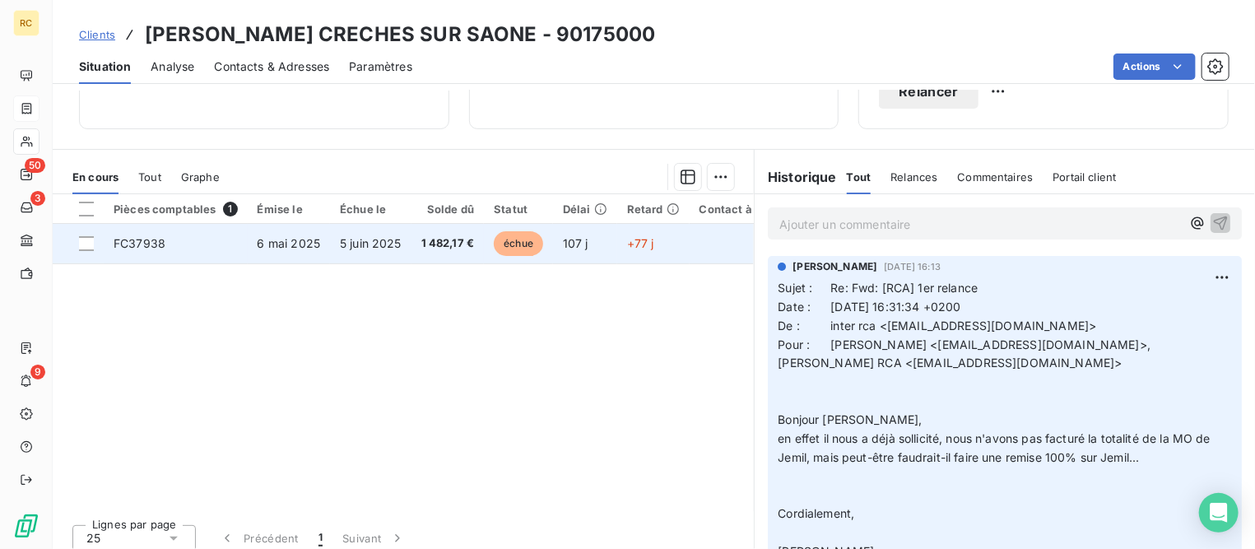
click at [139, 237] on span "FC37938" at bounding box center [140, 243] width 52 height 14
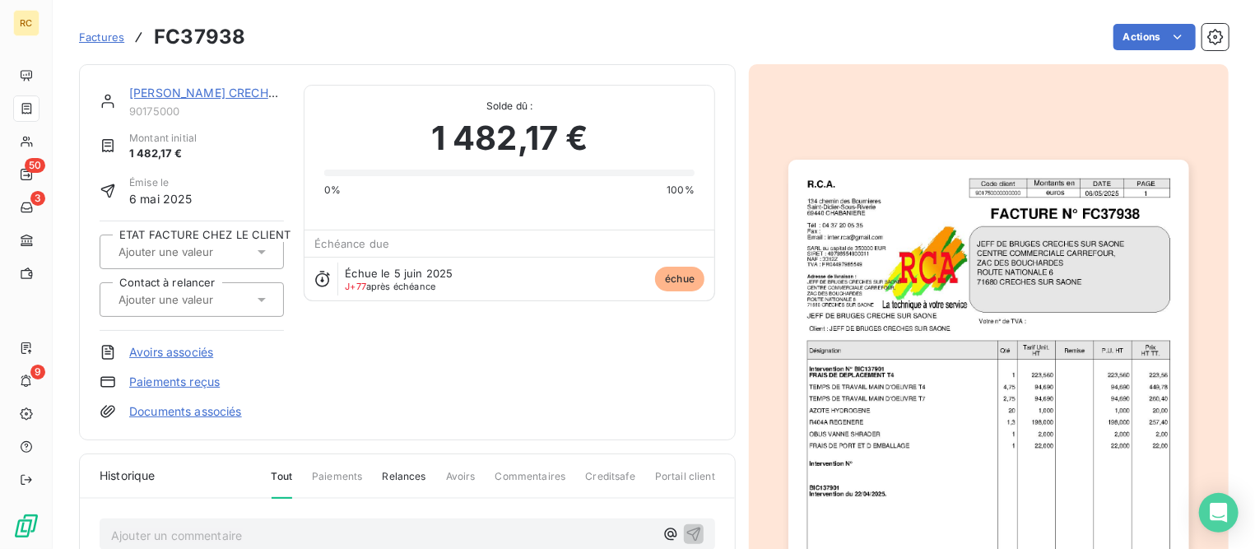
click at [973, 442] on img "button" at bounding box center [988, 442] width 400 height 565
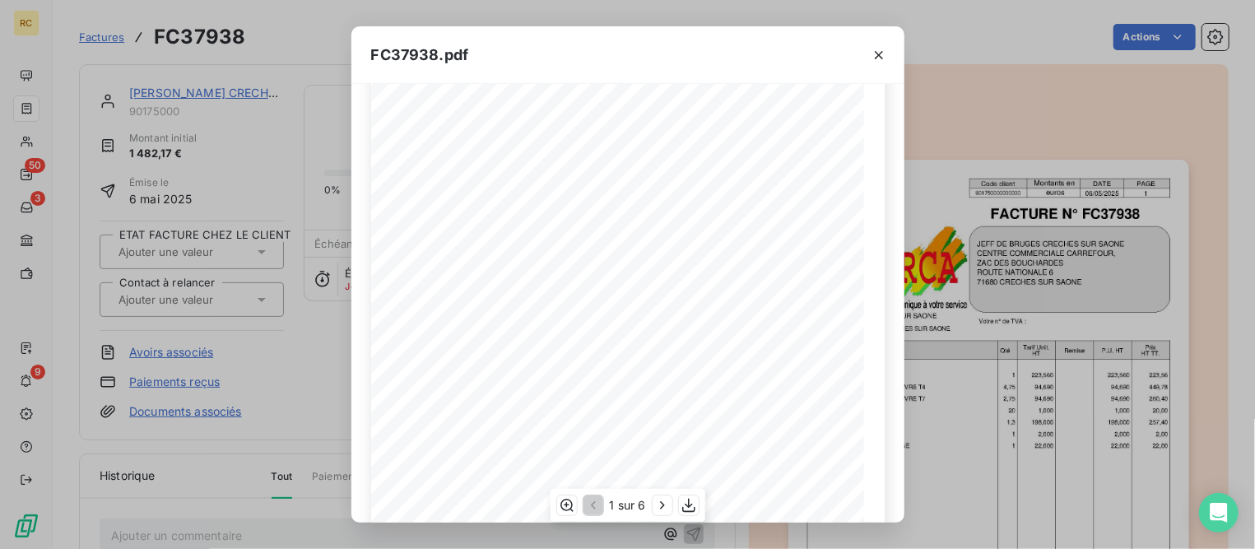
scroll to position [103, 0]
click at [877, 58] on icon "button" at bounding box center [878, 55] width 16 height 16
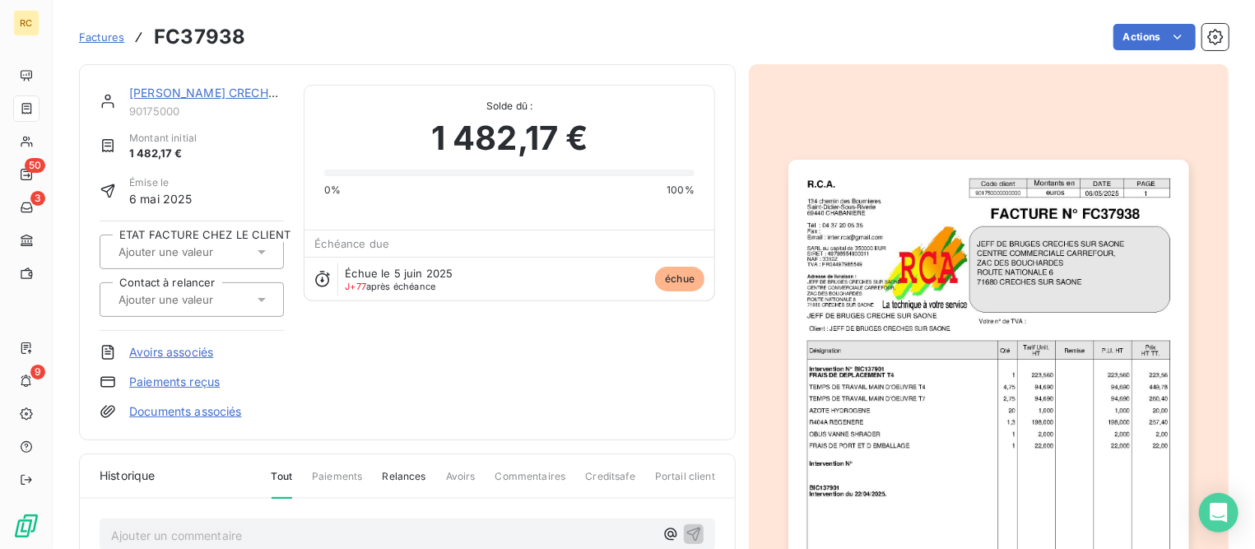
click at [109, 37] on span "Factures" at bounding box center [101, 36] width 45 height 13
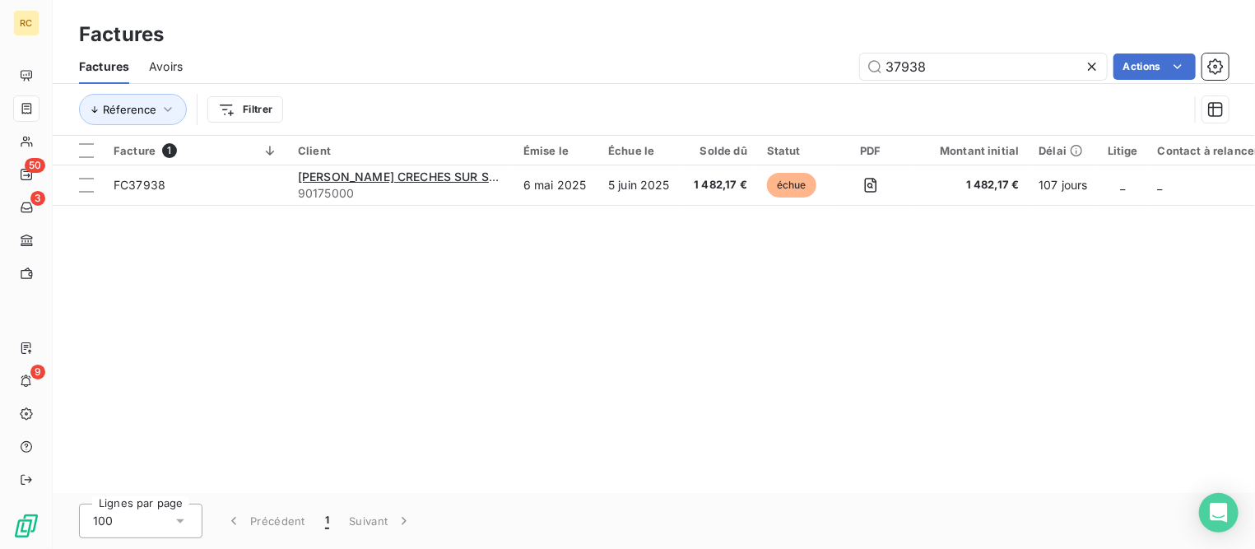
drag, startPoint x: 959, startPoint y: 60, endPoint x: 604, endPoint y: 30, distance: 356.7
click at [604, 30] on div "Factures Factures Avoirs 37938 Actions Réference Filtrer" at bounding box center [654, 68] width 1202 height 136
type input "38270"
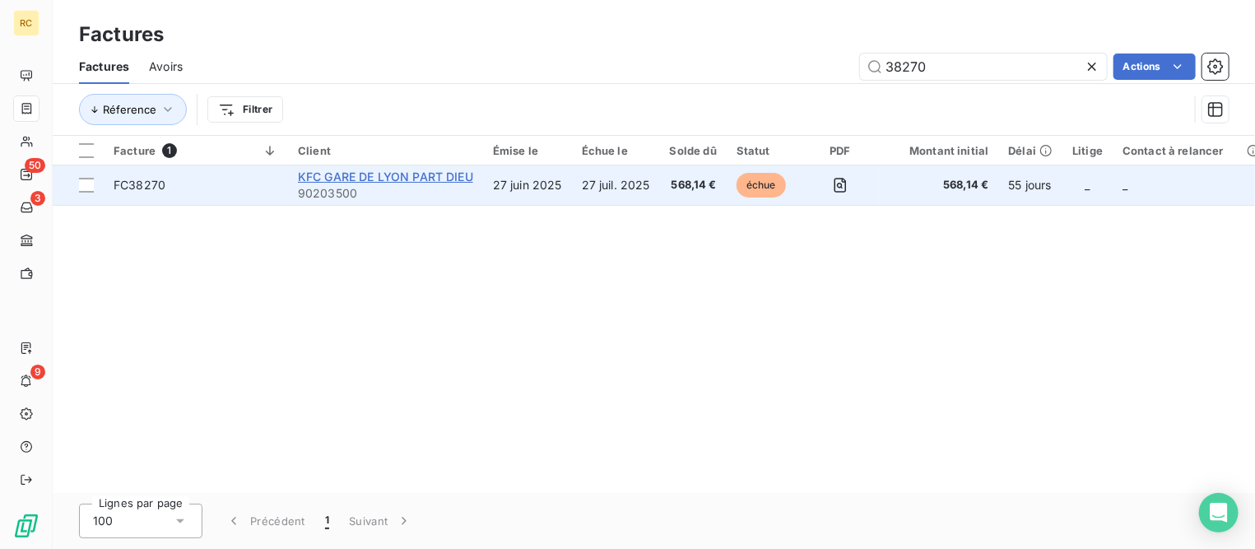
click at [406, 179] on span "KFC GARE DE LYON PART DIEU" at bounding box center [385, 176] width 175 height 14
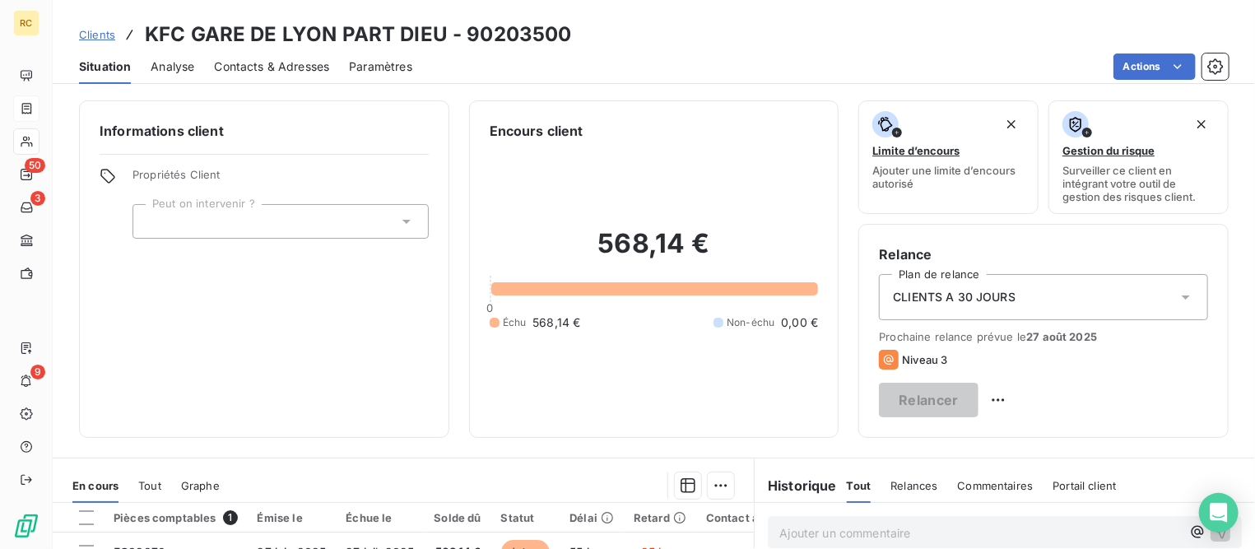
click at [314, 66] on span "Contacts & Adresses" at bounding box center [271, 66] width 115 height 16
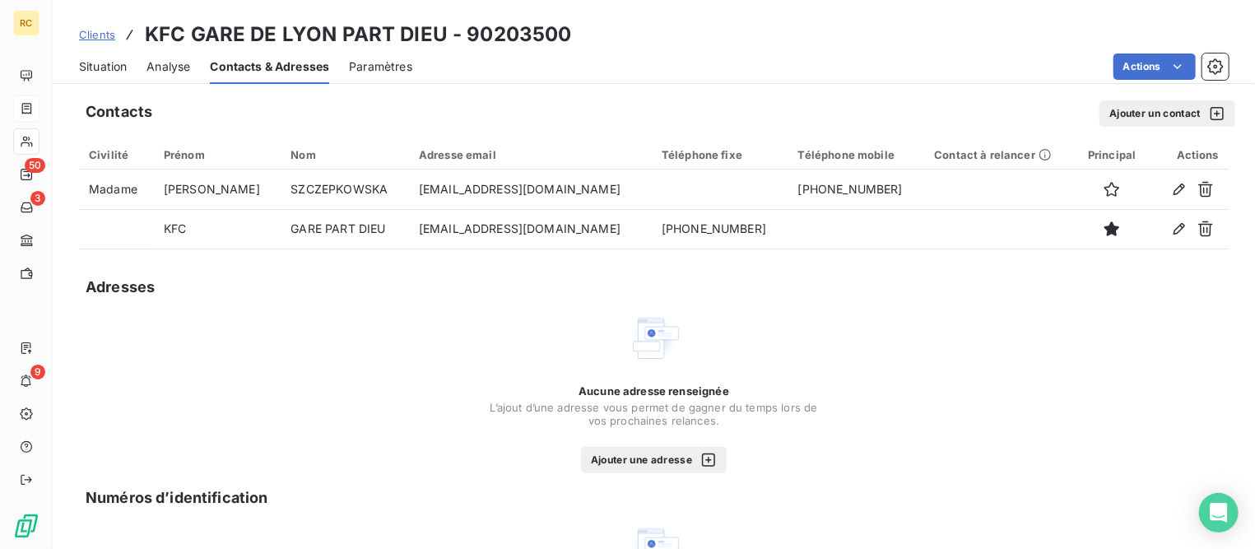
click at [1119, 117] on button "Ajouter un contact" at bounding box center [1167, 113] width 136 height 26
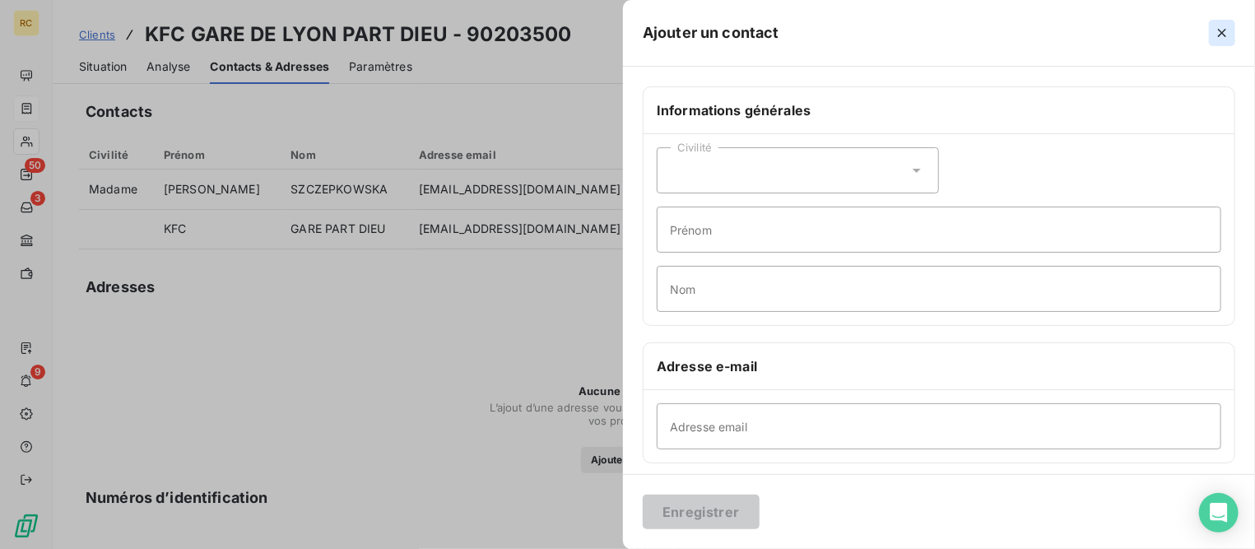
click at [1218, 26] on icon "button" at bounding box center [1221, 33] width 16 height 16
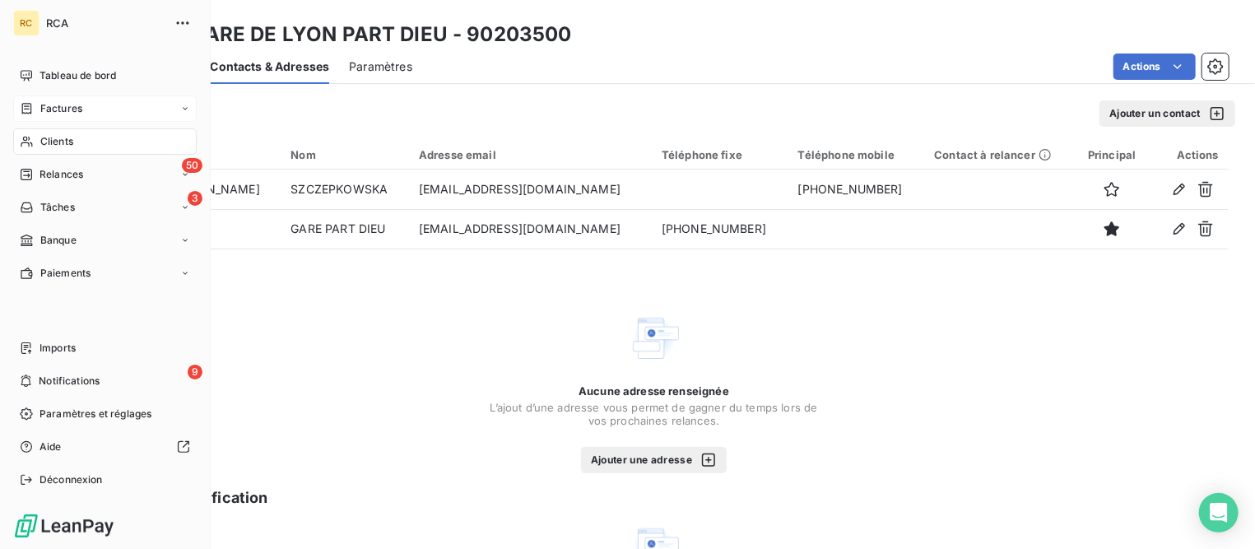
click at [61, 116] on div "Factures" at bounding box center [104, 108] width 183 height 26
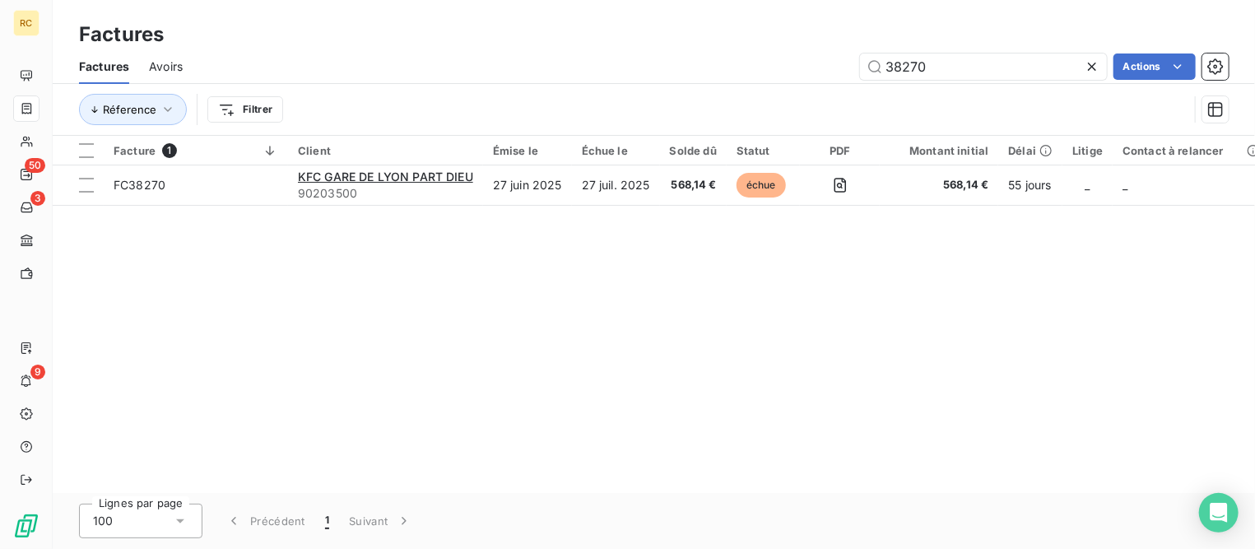
drag, startPoint x: 771, startPoint y: 46, endPoint x: 697, endPoint y: 82, distance: 82.4
click at [689, 46] on div "Factures Factures Avoirs 38270 Actions Réference Filtrer" at bounding box center [654, 68] width 1202 height 136
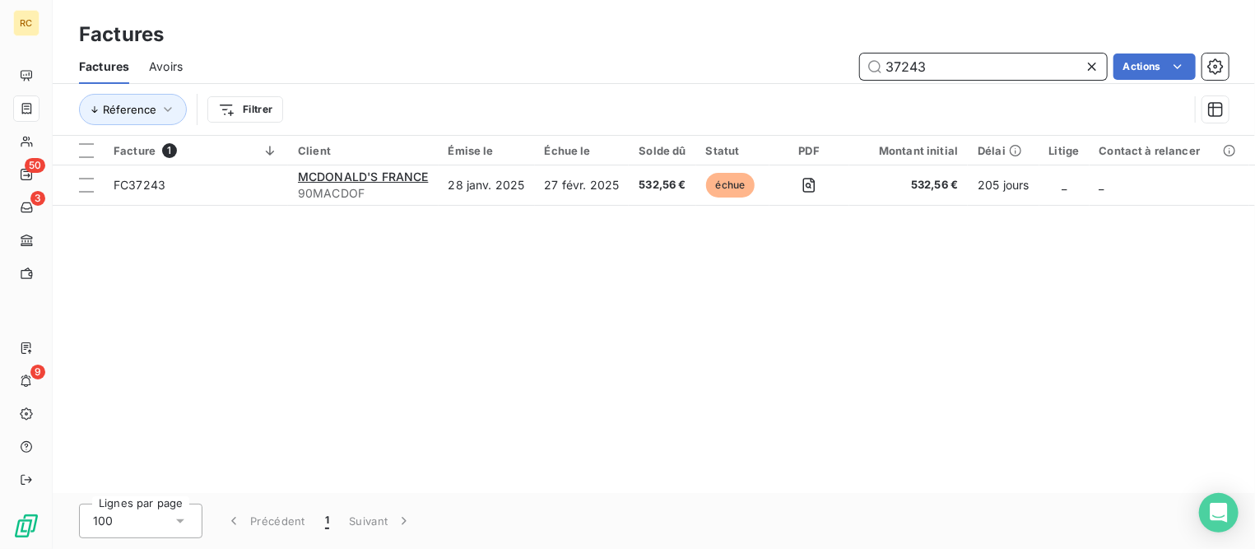
drag, startPoint x: 963, startPoint y: 62, endPoint x: 725, endPoint y: 43, distance: 238.5
click at [725, 43] on div "Factures Factures Avoirs 37243 Actions Réference Filtrer" at bounding box center [654, 68] width 1202 height 136
type input "V"
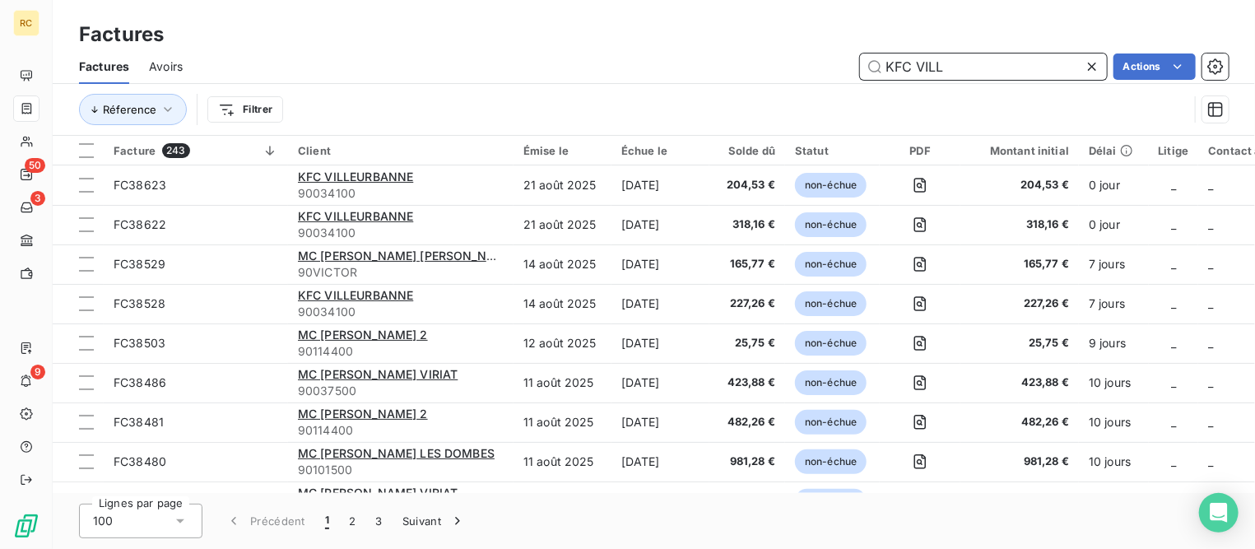
type input "KFC VILL"
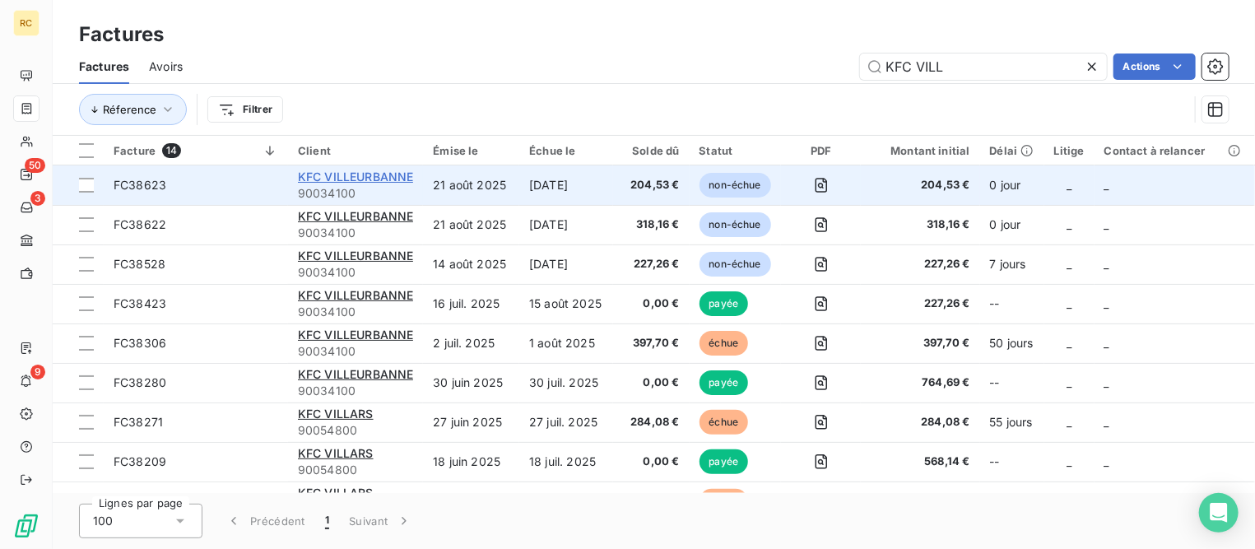
click at [374, 169] on span "KFC VILLEURBANNE" at bounding box center [355, 176] width 115 height 14
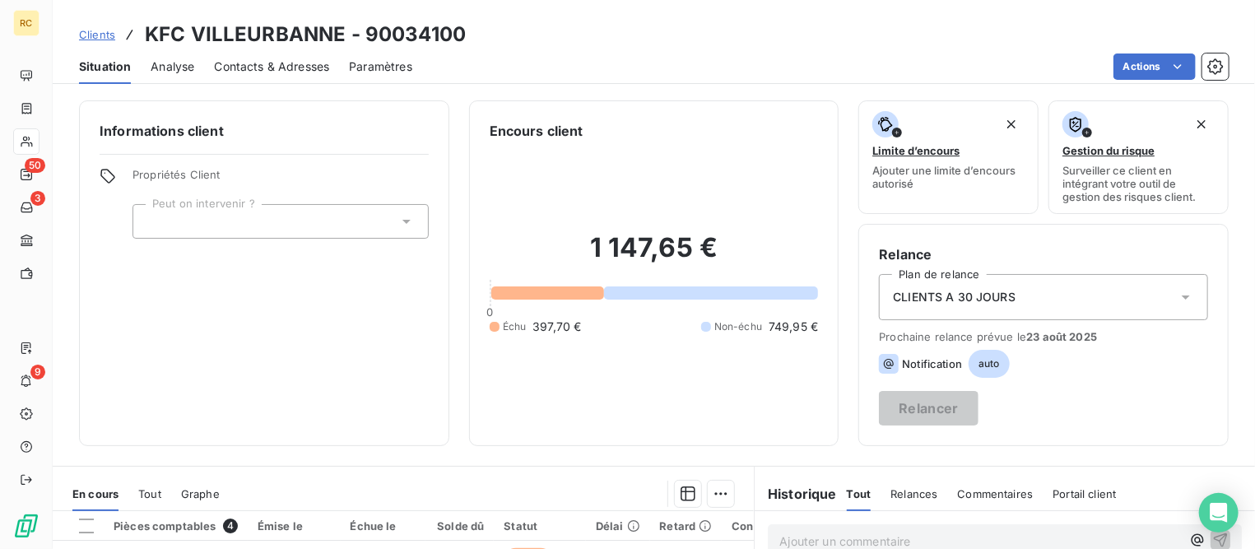
click at [234, 55] on div "Contacts & Adresses" at bounding box center [271, 66] width 115 height 35
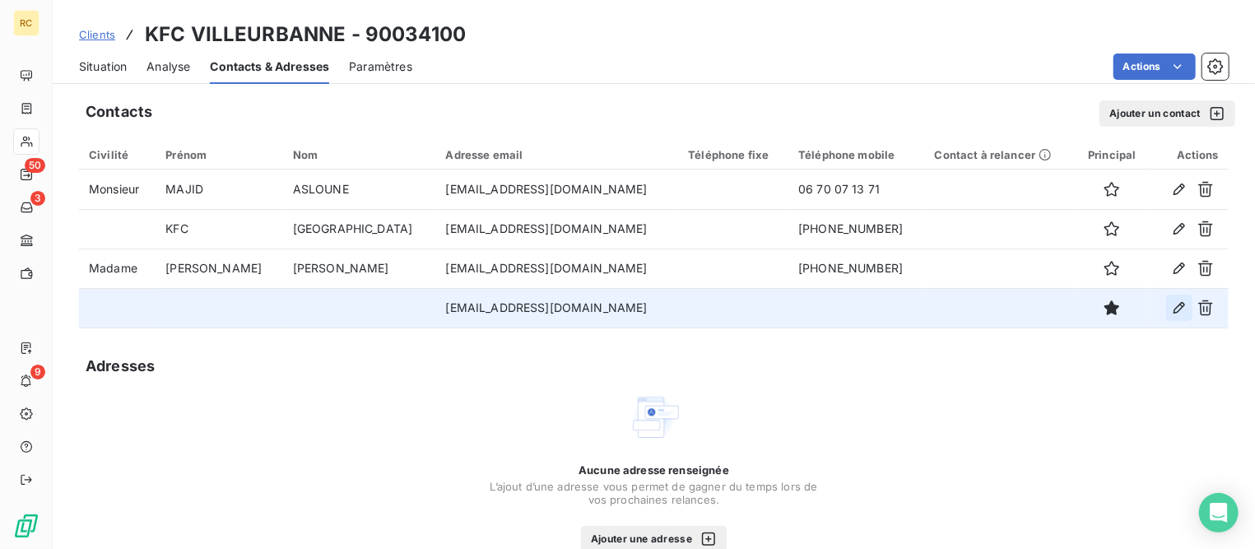
click at [1171, 302] on icon "button" at bounding box center [1179, 307] width 16 height 16
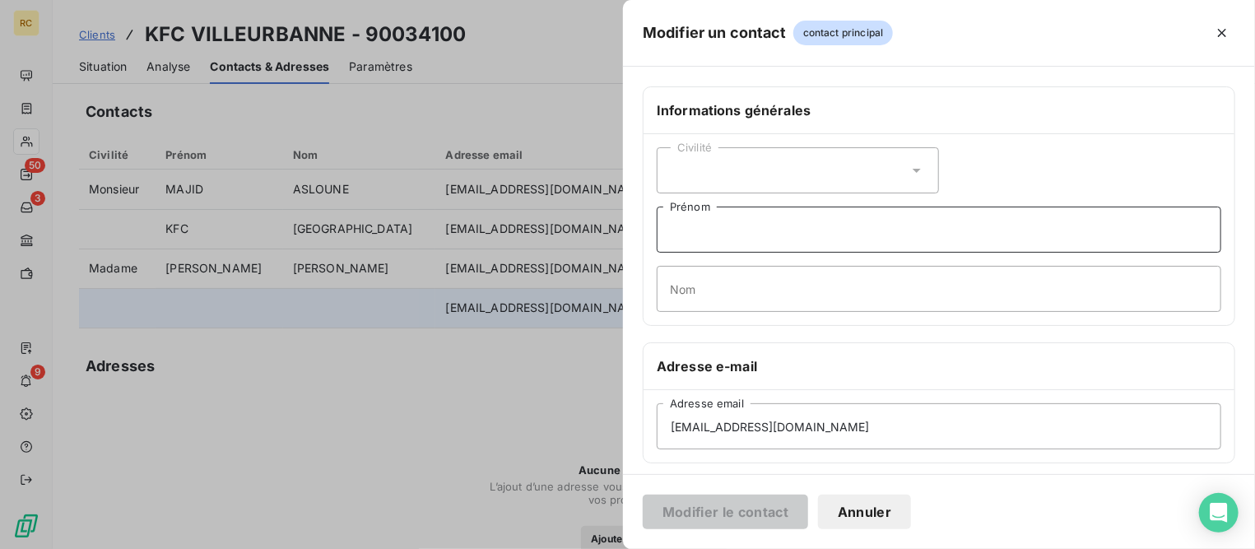
click at [721, 234] on input "Prénom" at bounding box center [939, 229] width 564 height 46
type input "[PERSON_NAME]"
click at [756, 508] on button "Modifier le contact" at bounding box center [725, 511] width 165 height 35
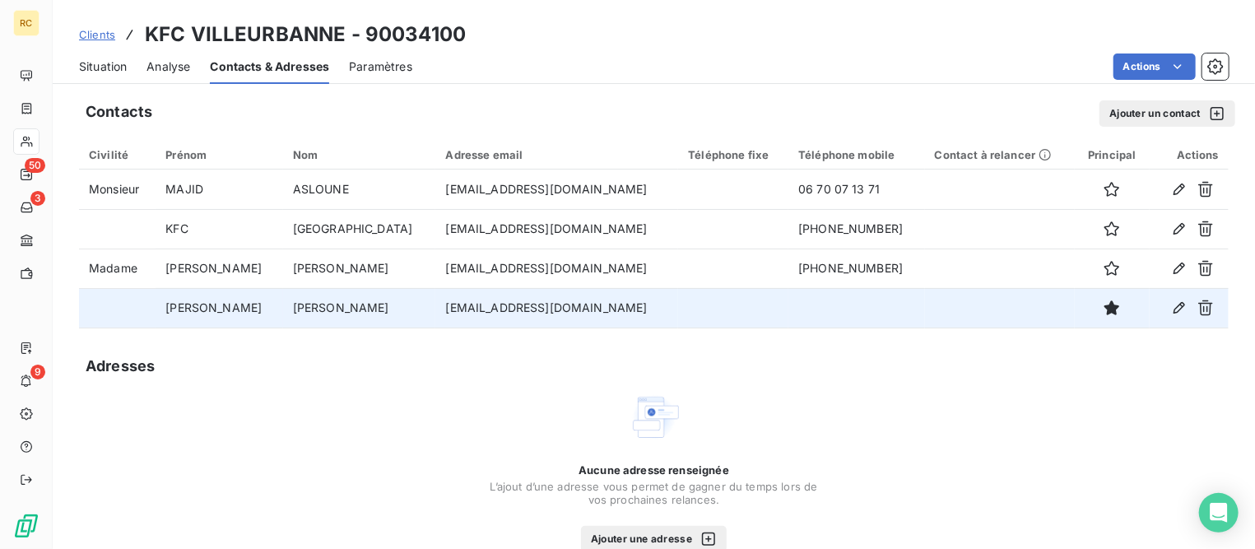
click at [104, 35] on span "Clients" at bounding box center [97, 34] width 36 height 13
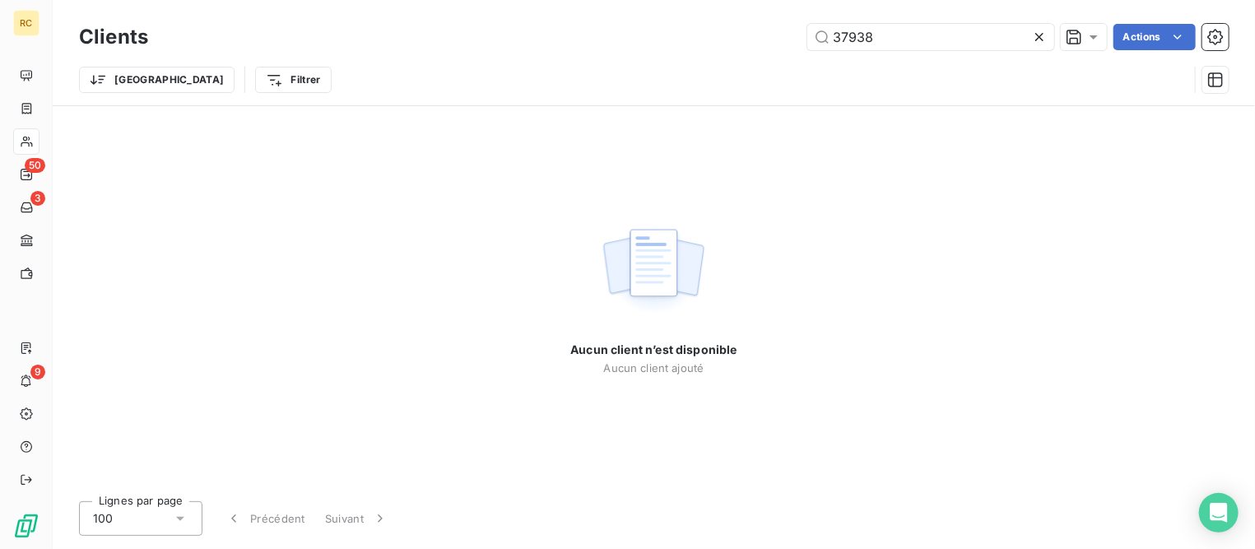
drag, startPoint x: 898, startPoint y: 30, endPoint x: 724, endPoint y: 28, distance: 174.4
click at [724, 28] on div "37938 Actions" at bounding box center [698, 37] width 1060 height 26
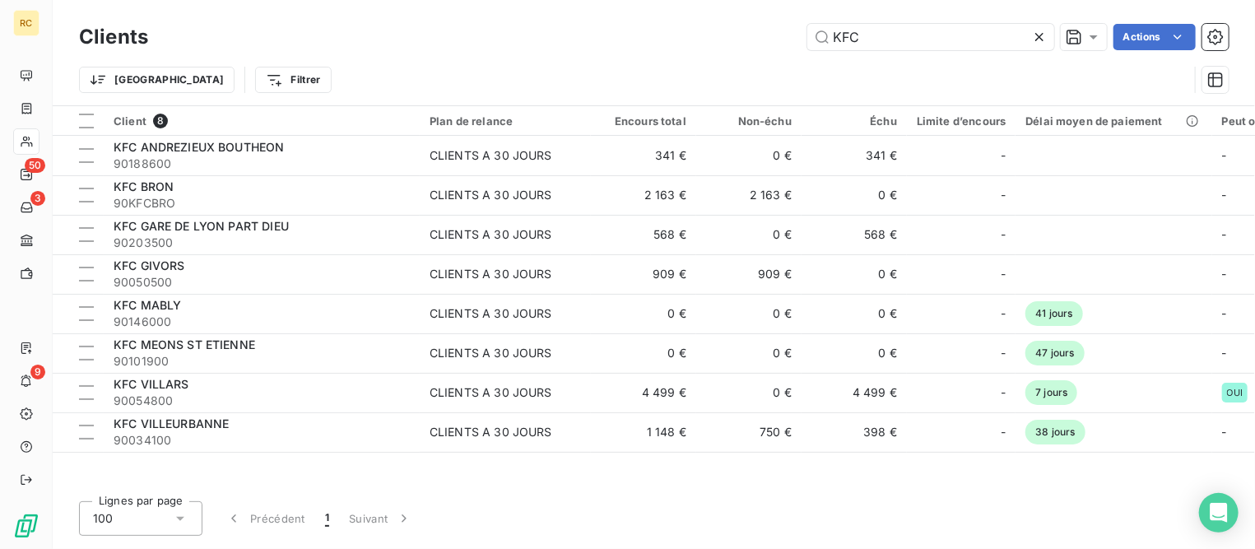
type input "KFC"
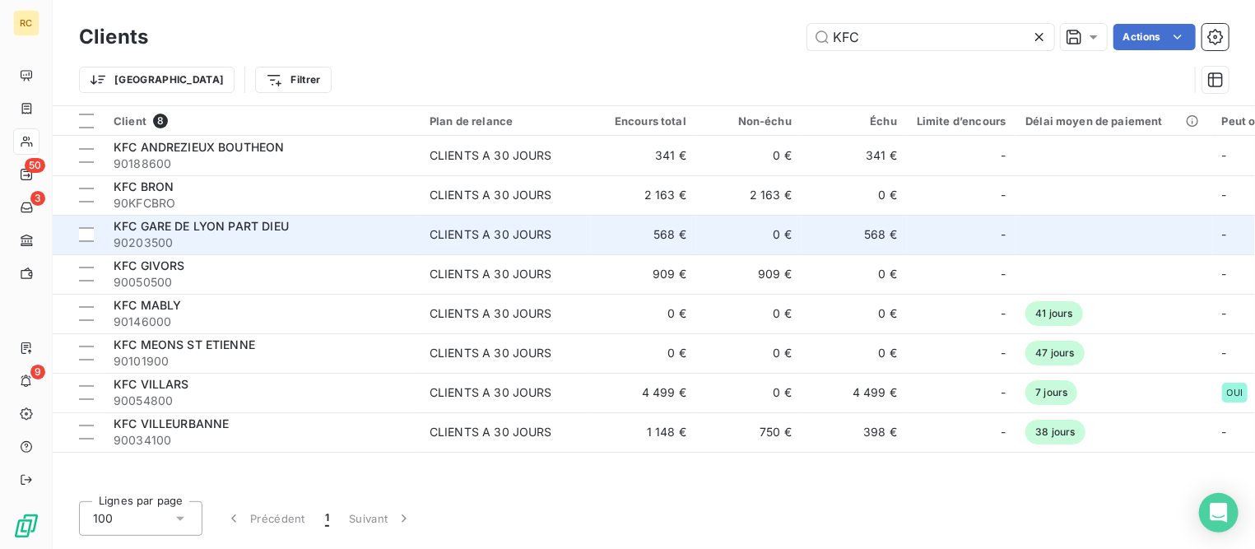
click at [244, 221] on span "KFC GARE DE LYON PART DIEU" at bounding box center [201, 226] width 175 height 14
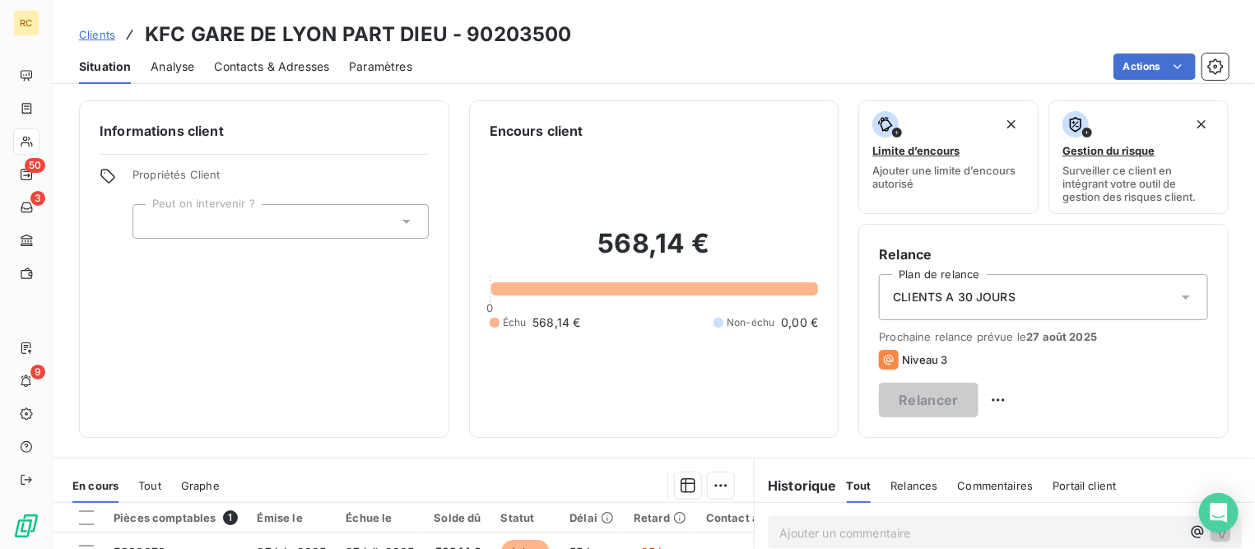
click at [260, 67] on span "Contacts & Adresses" at bounding box center [271, 66] width 115 height 16
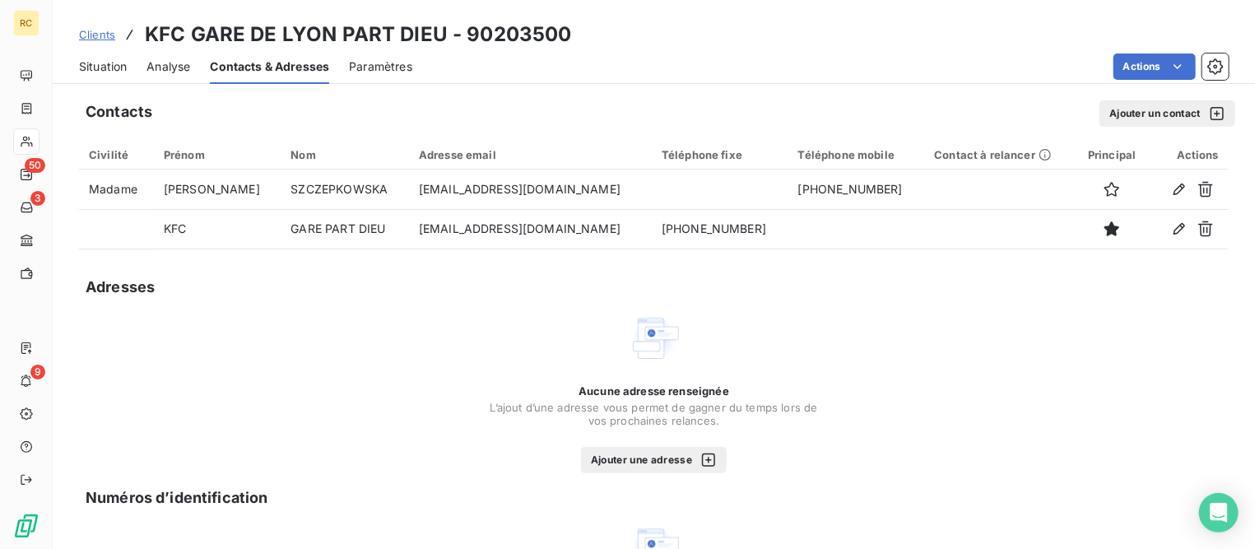
click at [1102, 119] on button "Ajouter un contact" at bounding box center [1167, 113] width 136 height 26
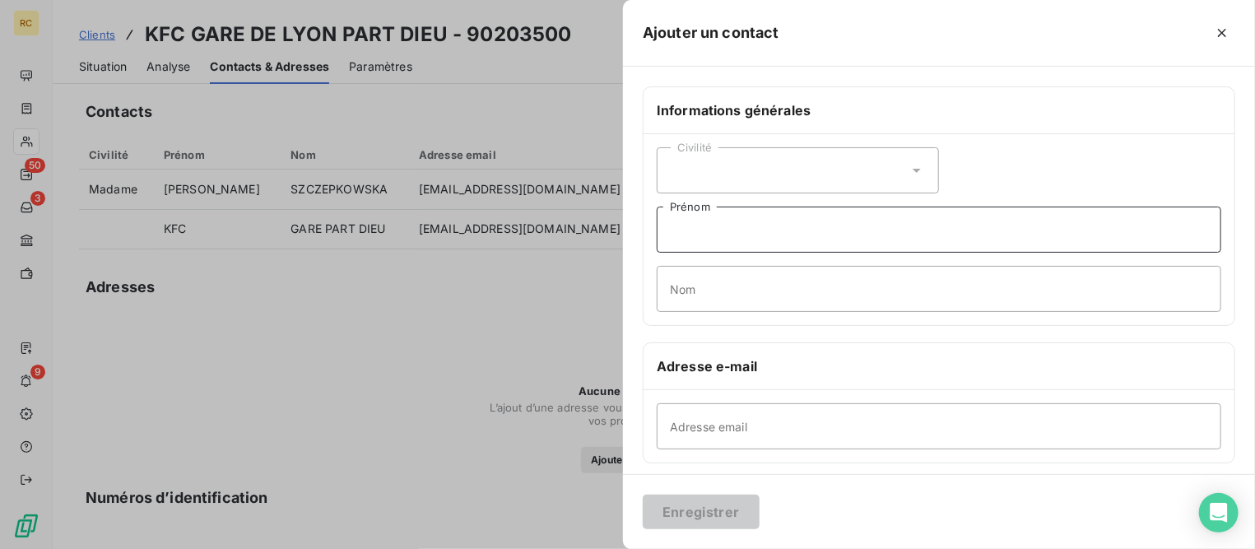
click at [715, 220] on input "Prénom" at bounding box center [939, 229] width 564 height 46
type input "[PERSON_NAME]"
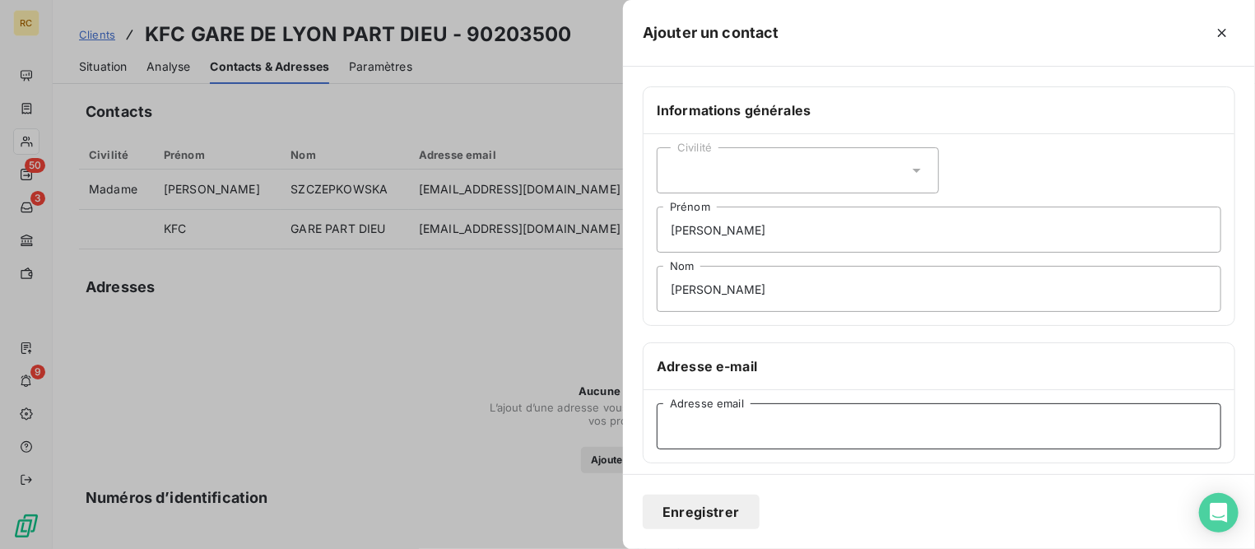
paste input "[EMAIL_ADDRESS][DOMAIN_NAME]"
type input "[EMAIL_ADDRESS][DOMAIN_NAME]"
click at [661, 501] on button "Enregistrer" at bounding box center [701, 511] width 117 height 35
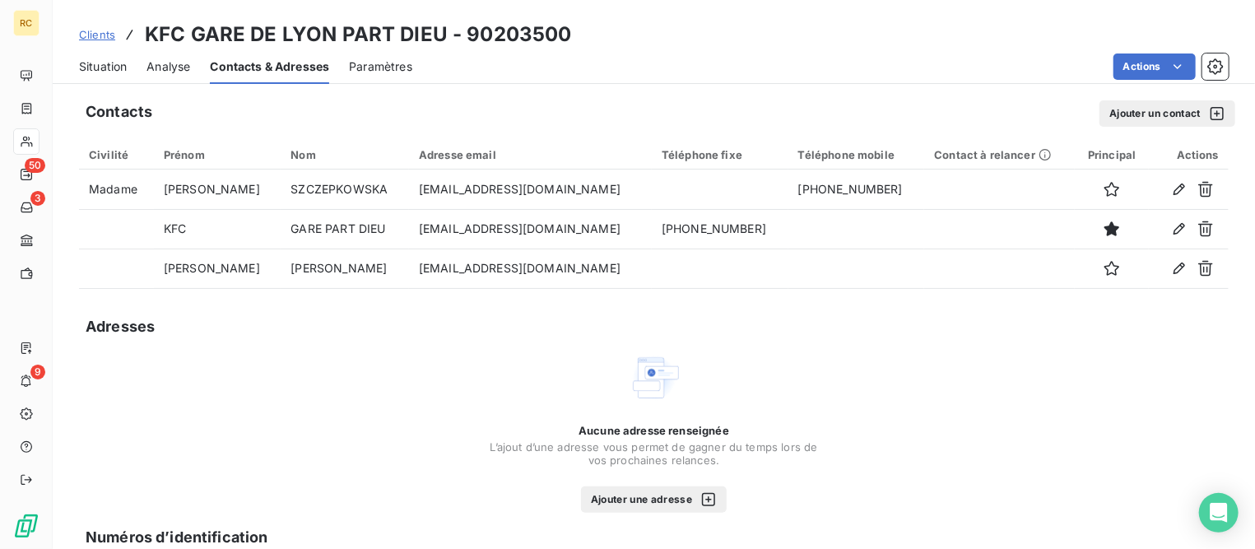
click at [91, 34] on span "Clients" at bounding box center [97, 34] width 36 height 13
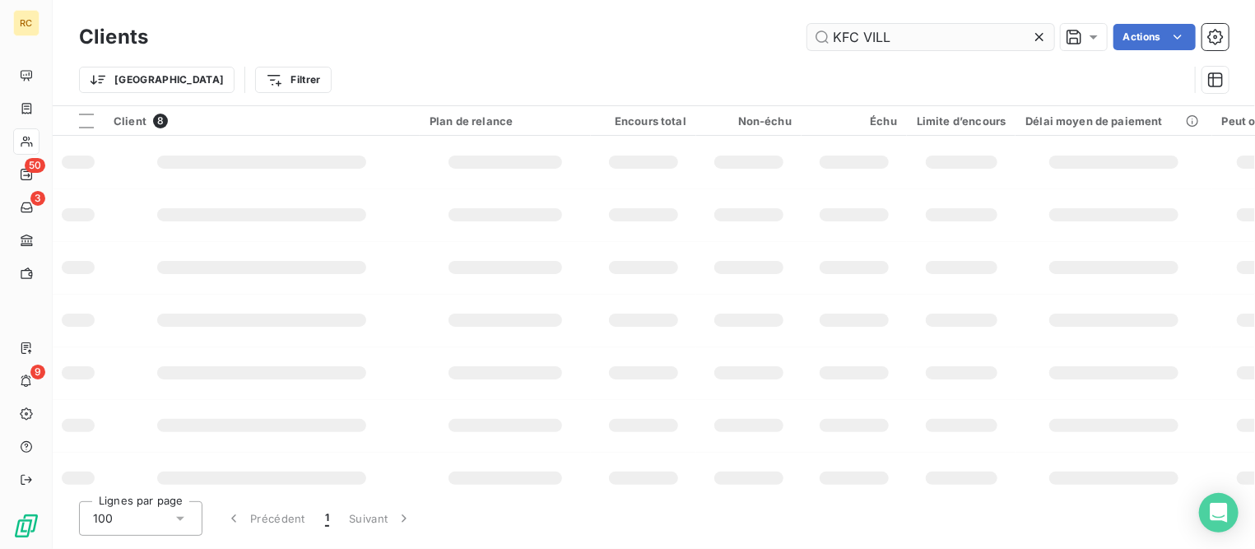
type input "KFC VILL"
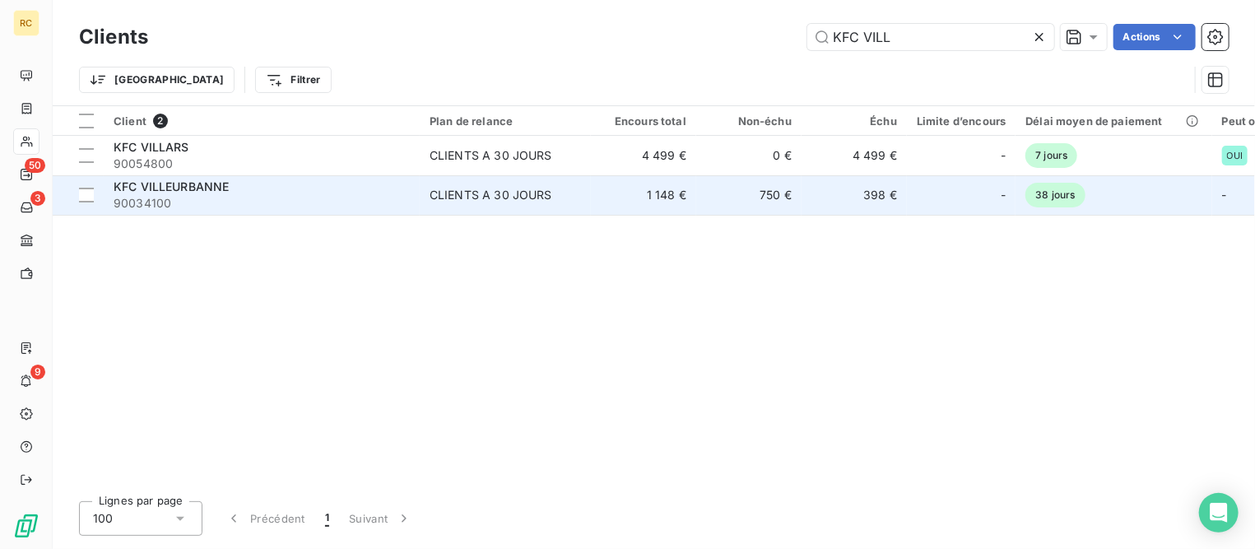
click at [199, 177] on td "KFC VILLEURBANNE 90034100" at bounding box center [262, 194] width 316 height 39
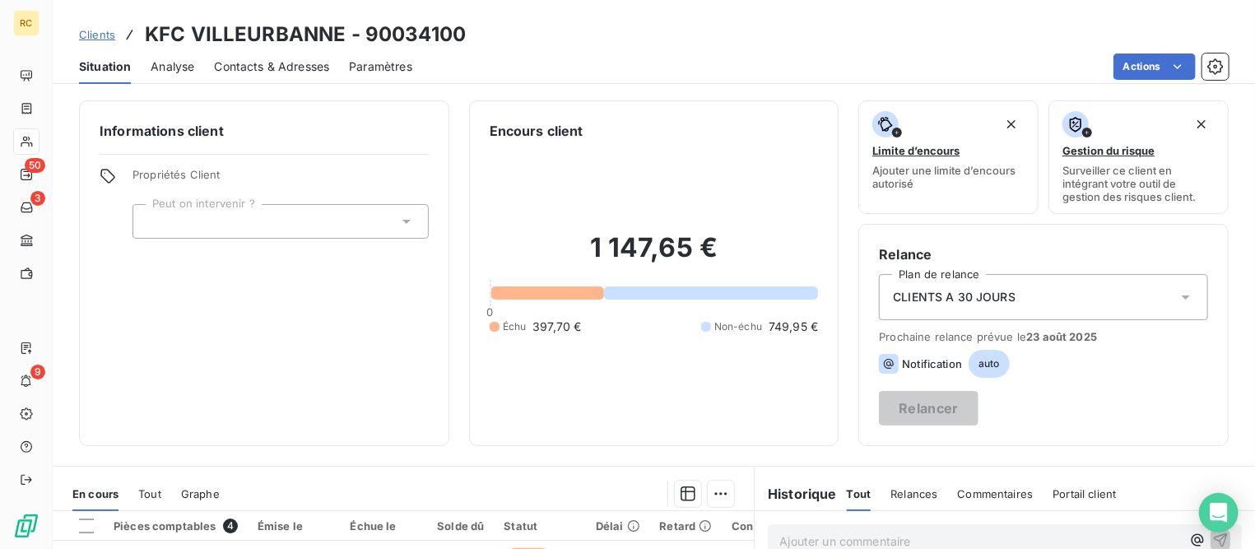
click at [234, 67] on span "Contacts & Adresses" at bounding box center [271, 66] width 115 height 16
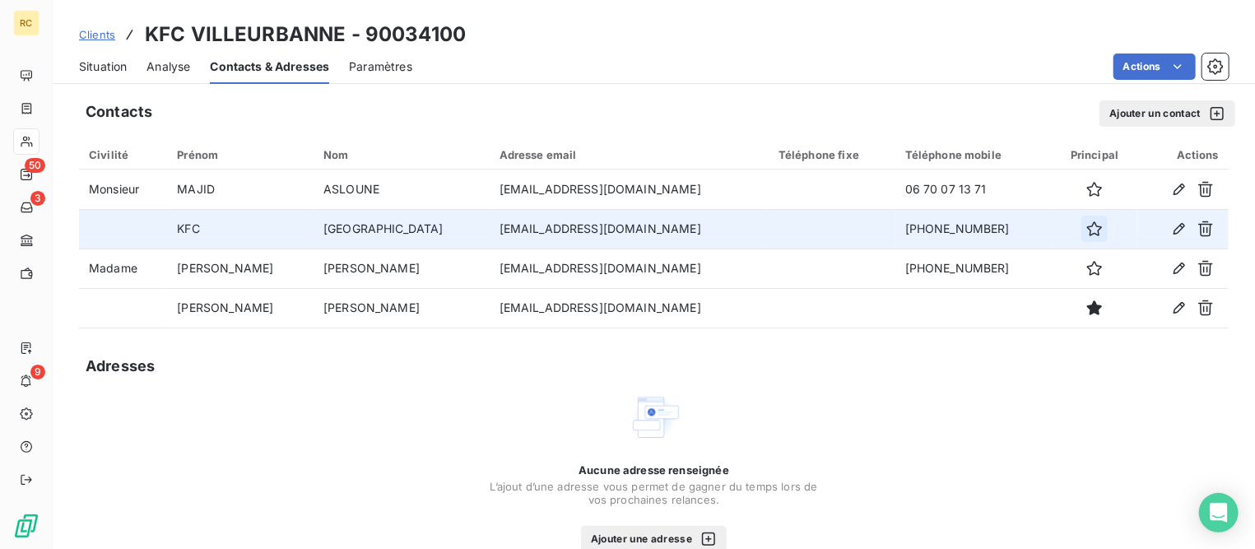
click at [1086, 226] on icon "button" at bounding box center [1094, 228] width 16 height 16
click at [87, 33] on span "Clients" at bounding box center [97, 34] width 36 height 13
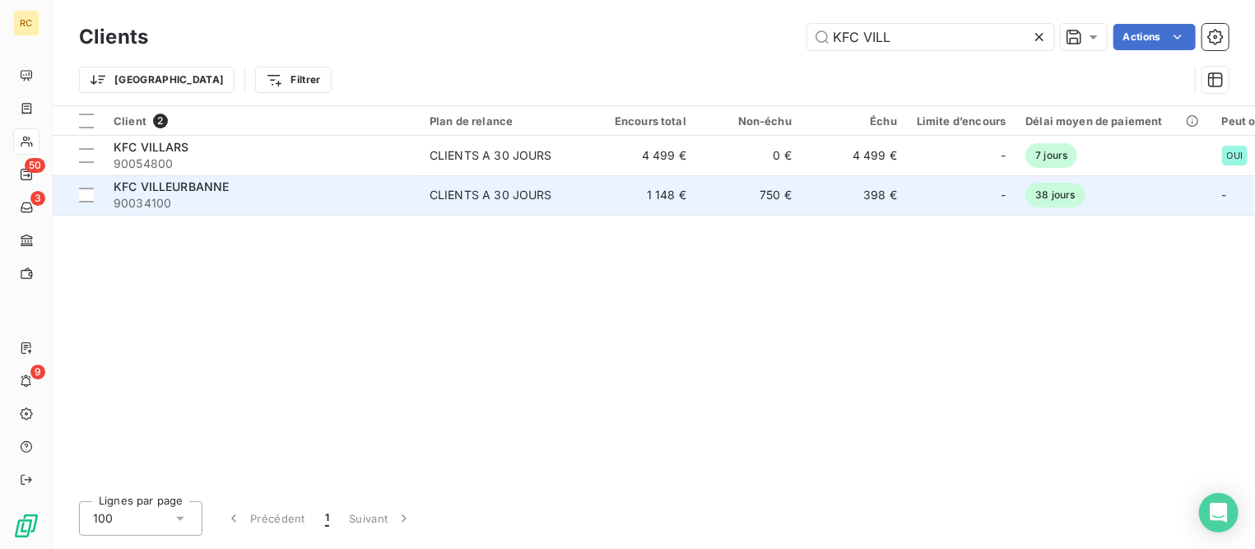
click at [209, 189] on span "KFC VILLEURBANNE" at bounding box center [171, 186] width 115 height 14
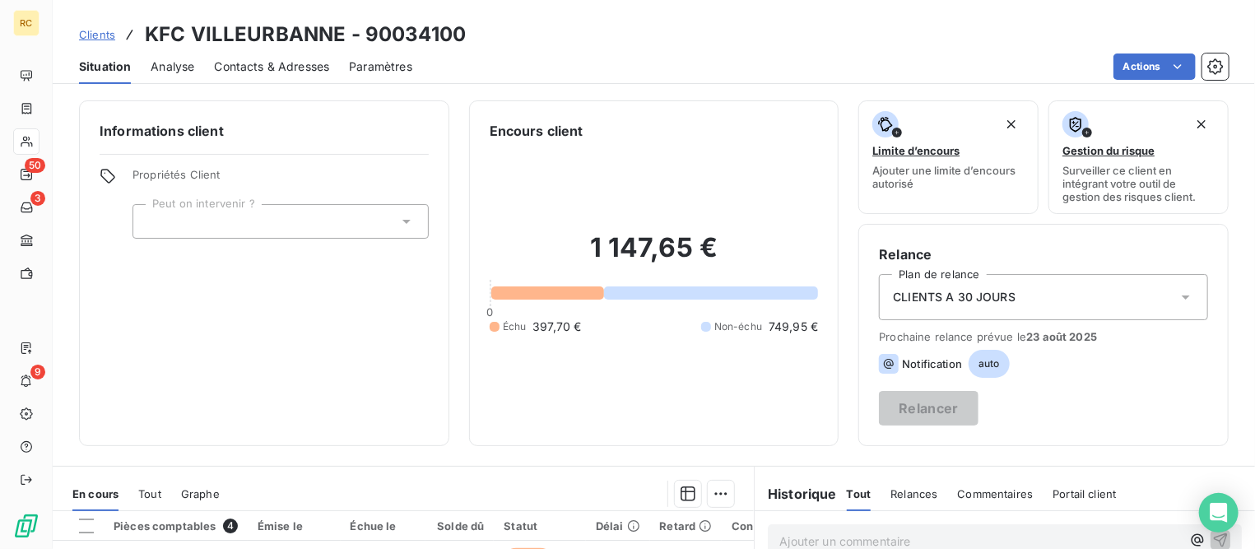
click at [234, 65] on span "Contacts & Adresses" at bounding box center [271, 66] width 115 height 16
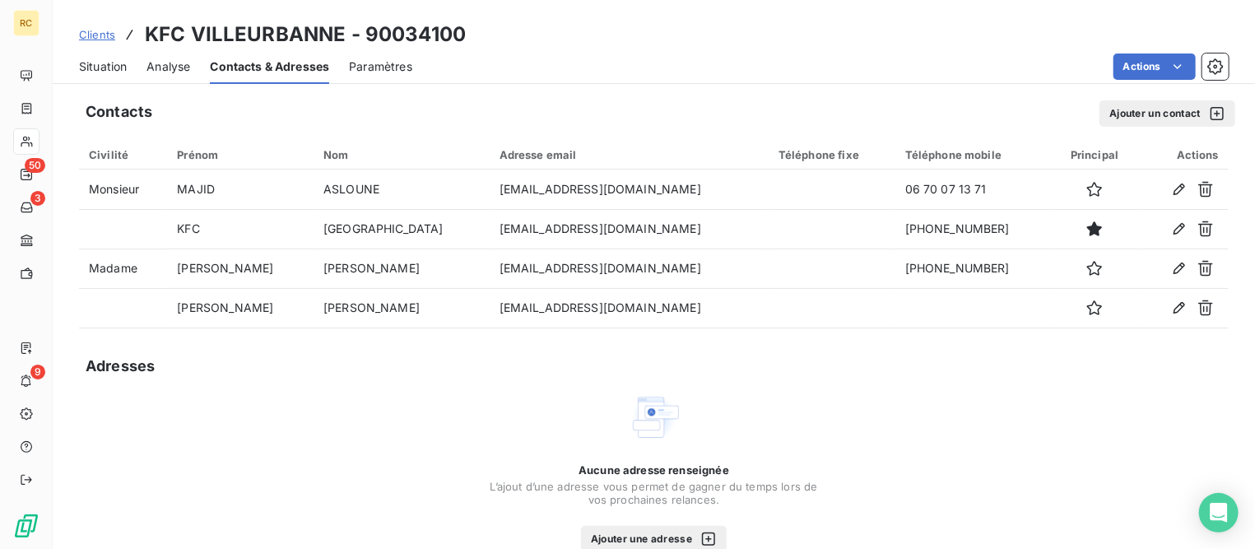
click at [914, 424] on div "Aucune adresse renseignée L’ajout d’une adresse vous permet de gagner du temps …" at bounding box center [653, 471] width 1149 height 161
